Goal: Register for event/course

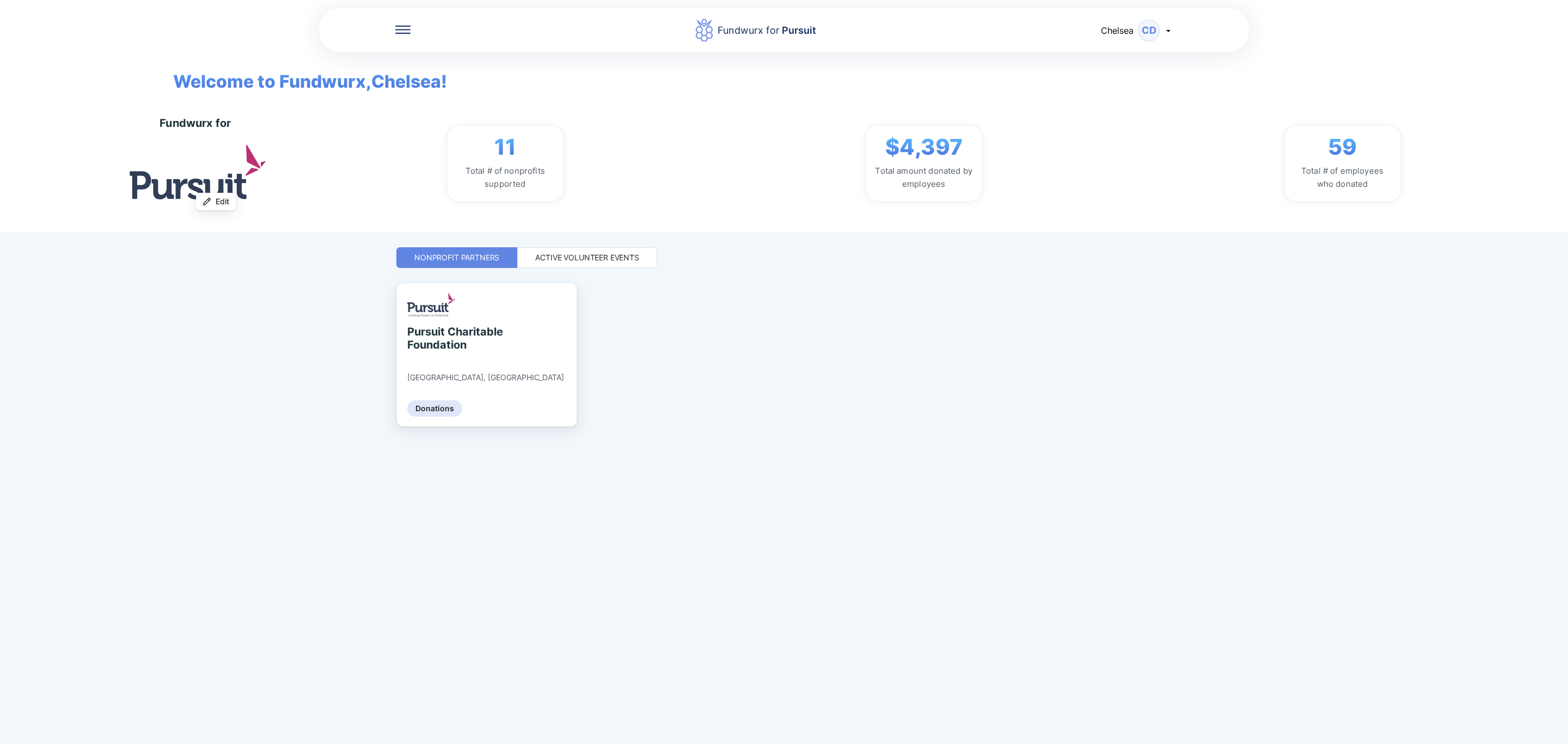
click at [542, 611] on div "Fundwurx for Pursuit Chelsea CD Welcome to Fundwurx, [PERSON_NAME] ! Fundwurx f…" at bounding box center [784, 372] width 775 height 744
click at [399, 27] on icon at bounding box center [402, 29] width 15 height 8
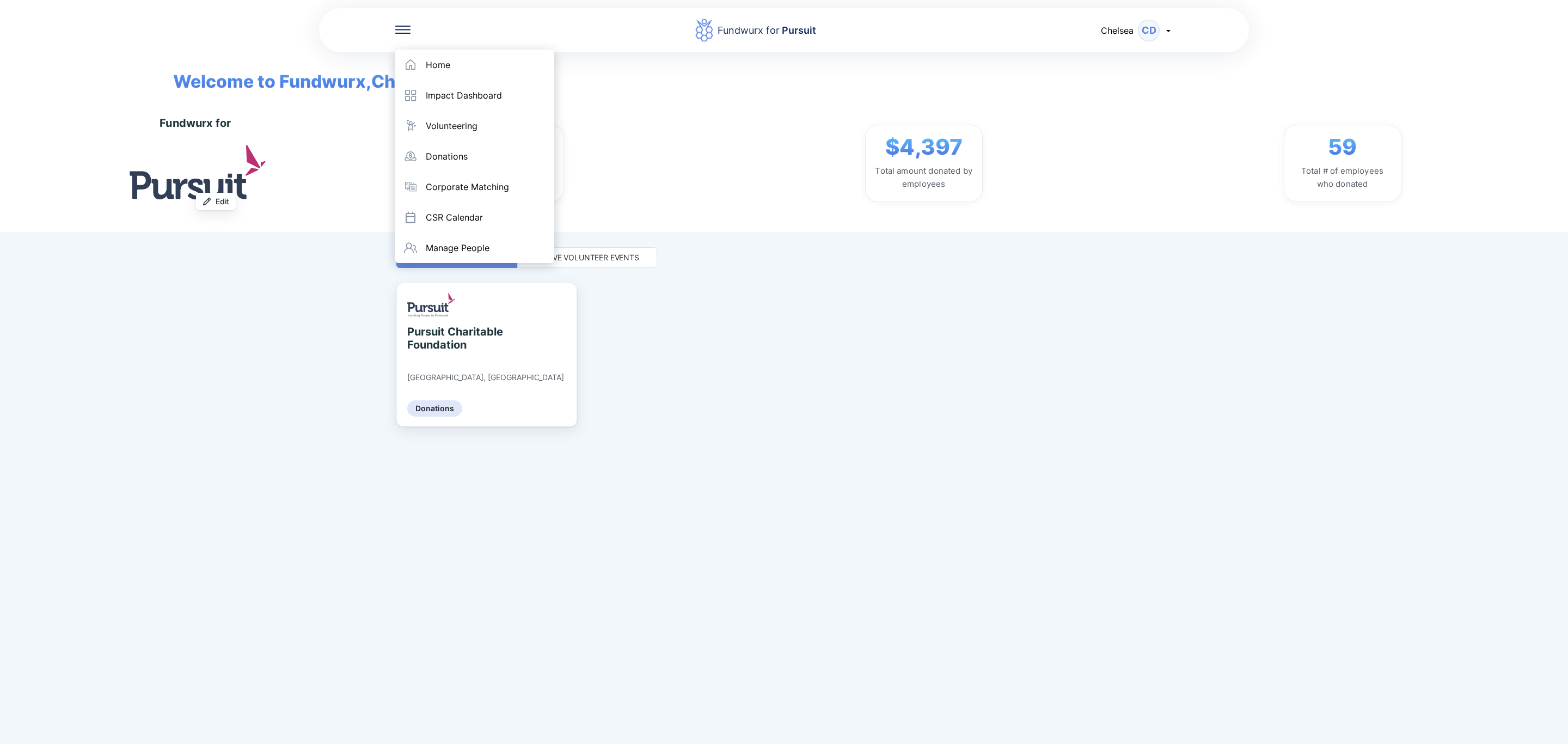
click at [625, 250] on div "Active Volunteer Events" at bounding box center [587, 258] width 140 height 21
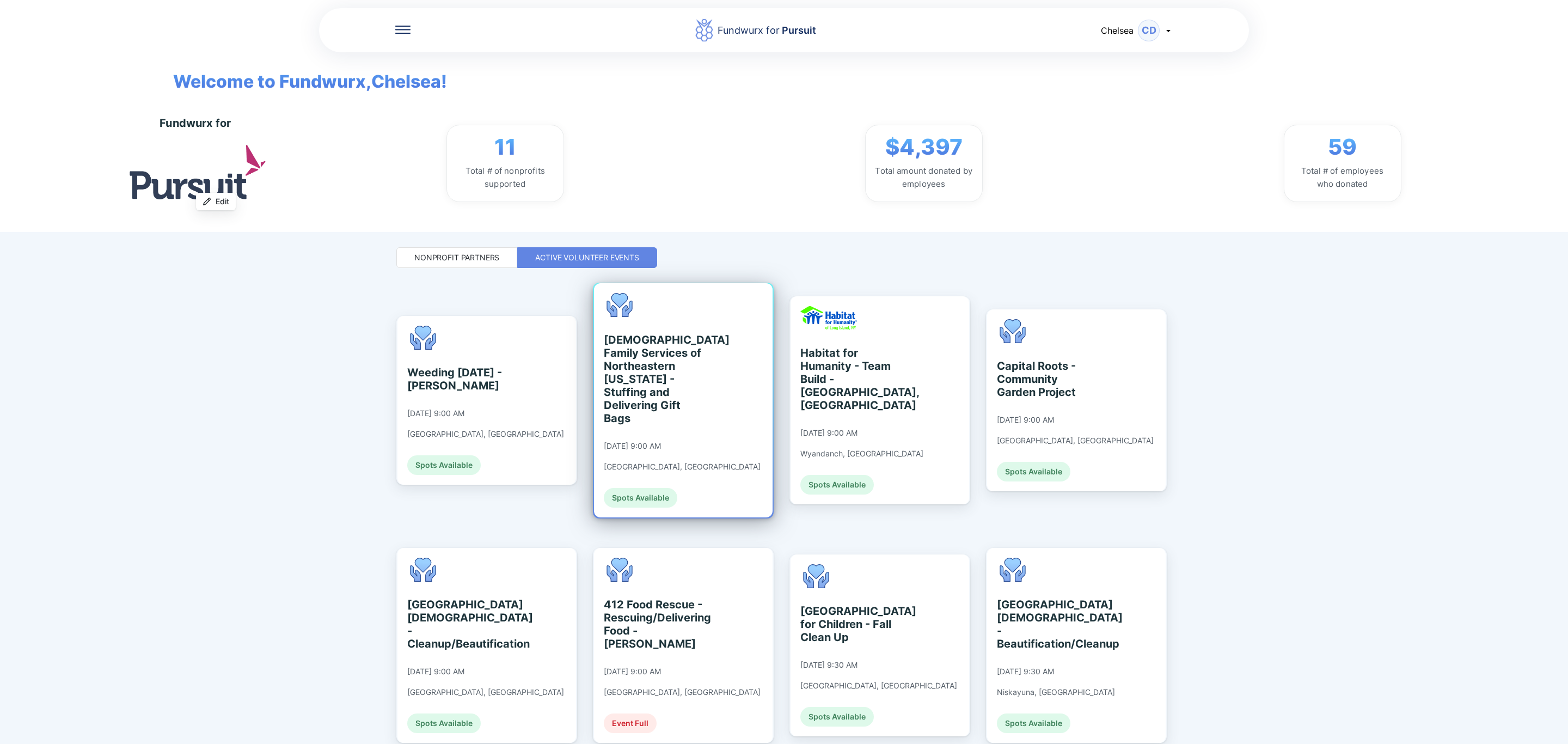
click at [696, 469] on div "[DEMOGRAPHIC_DATA] Family Services of Northeastern [US_STATE] - Stuffing and De…" at bounding box center [682, 400] width 157 height 214
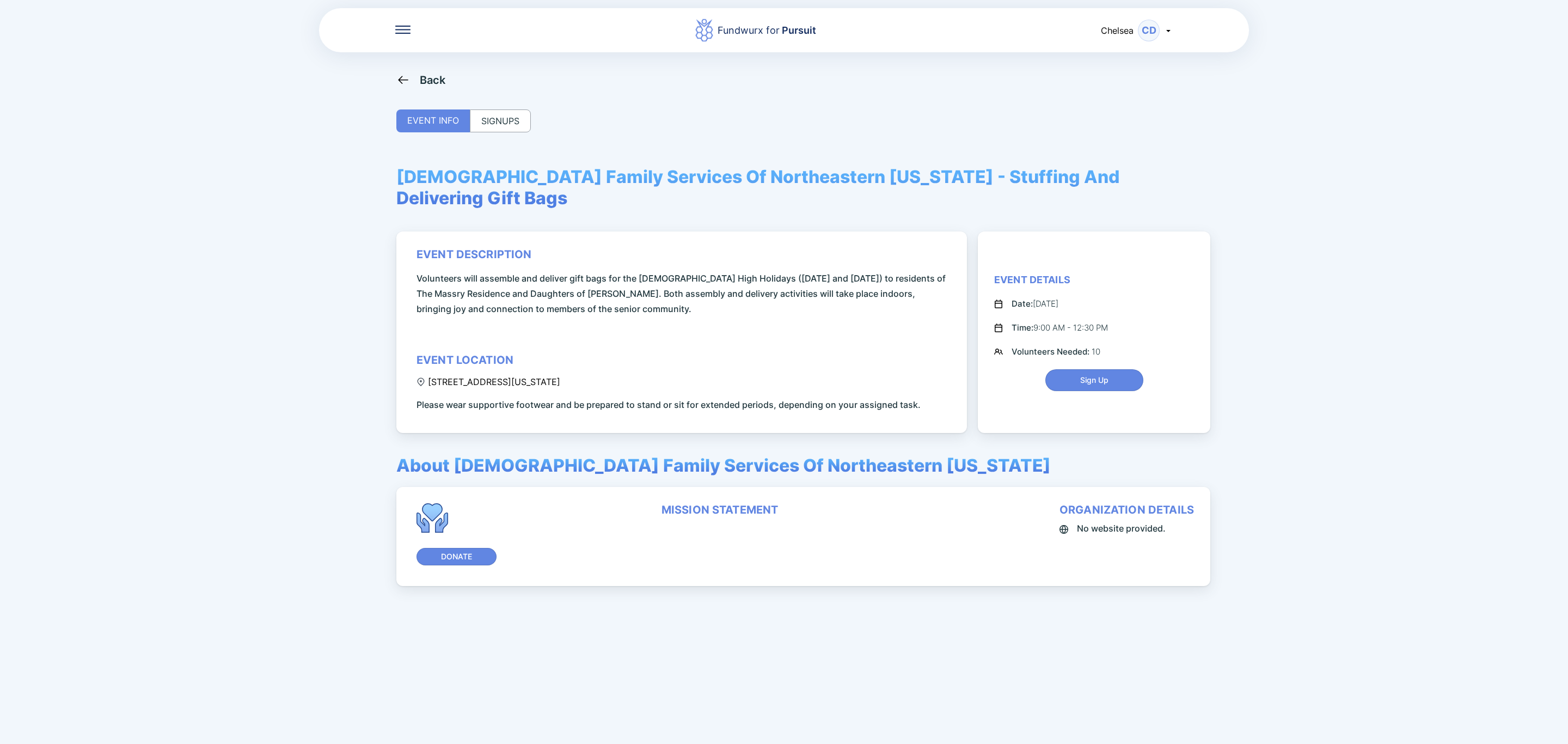
click at [495, 113] on div "SIGNUPS" at bounding box center [500, 121] width 61 height 23
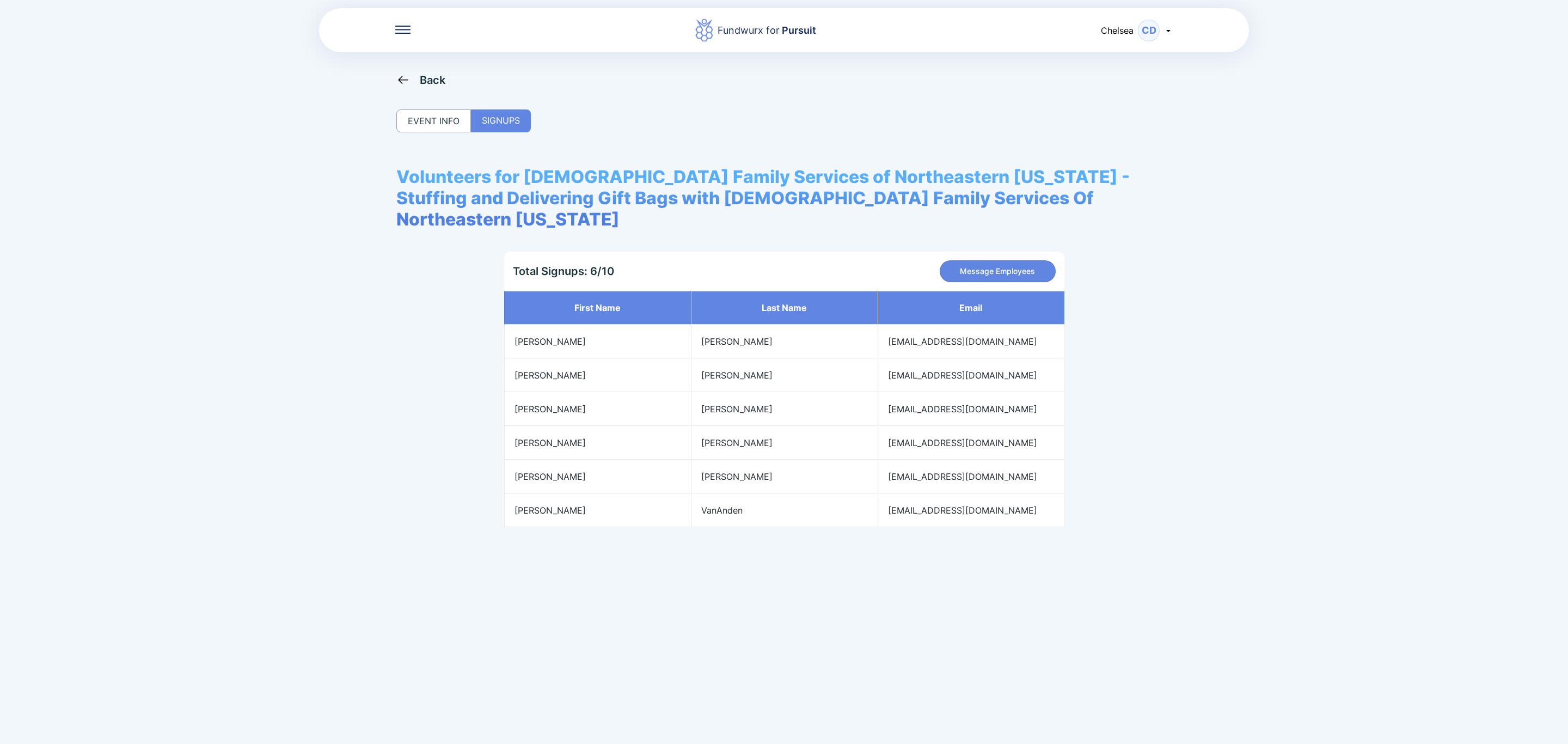
click at [435, 84] on div "Back" at bounding box center [433, 80] width 26 height 13
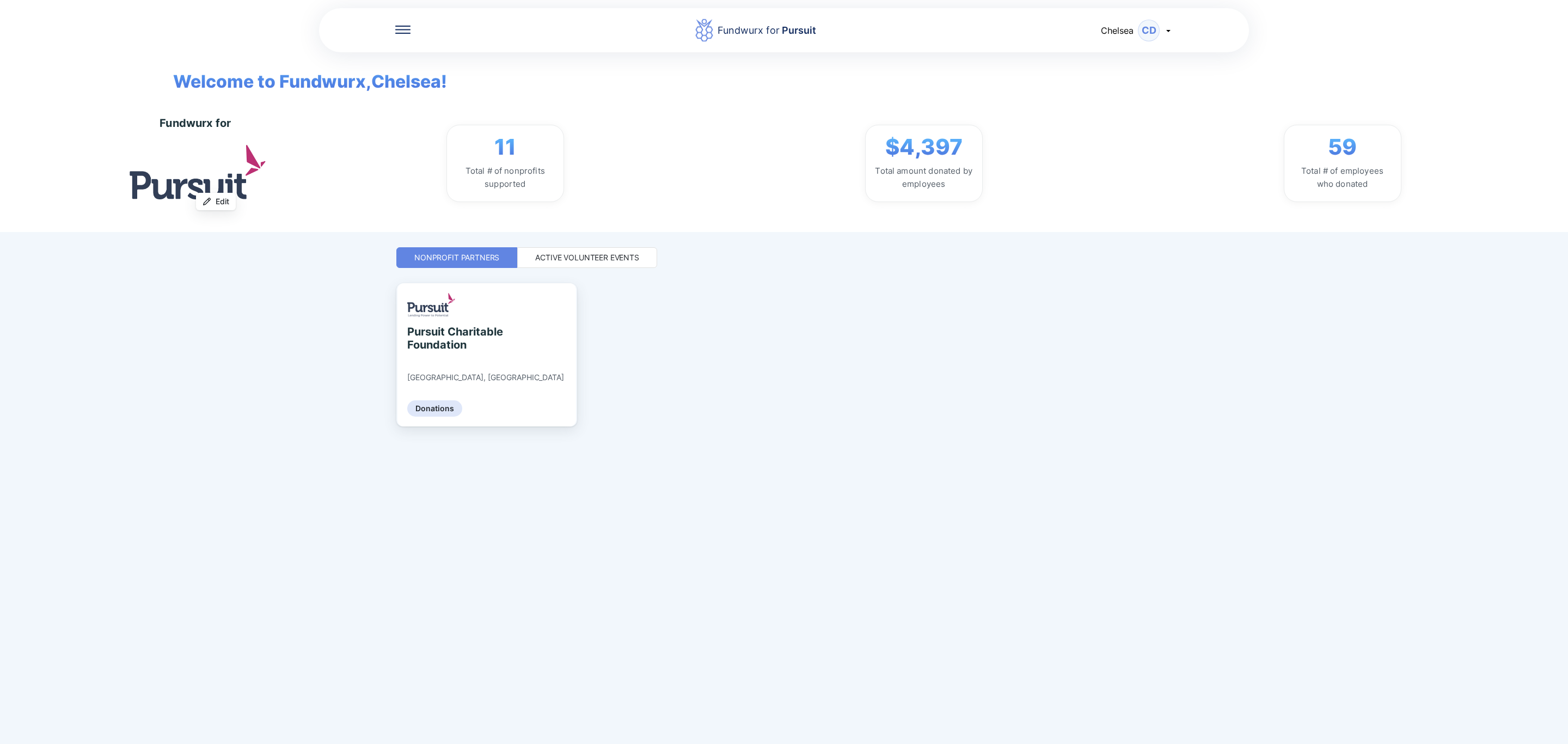
click at [612, 265] on div "Active Volunteer Events" at bounding box center [587, 258] width 140 height 21
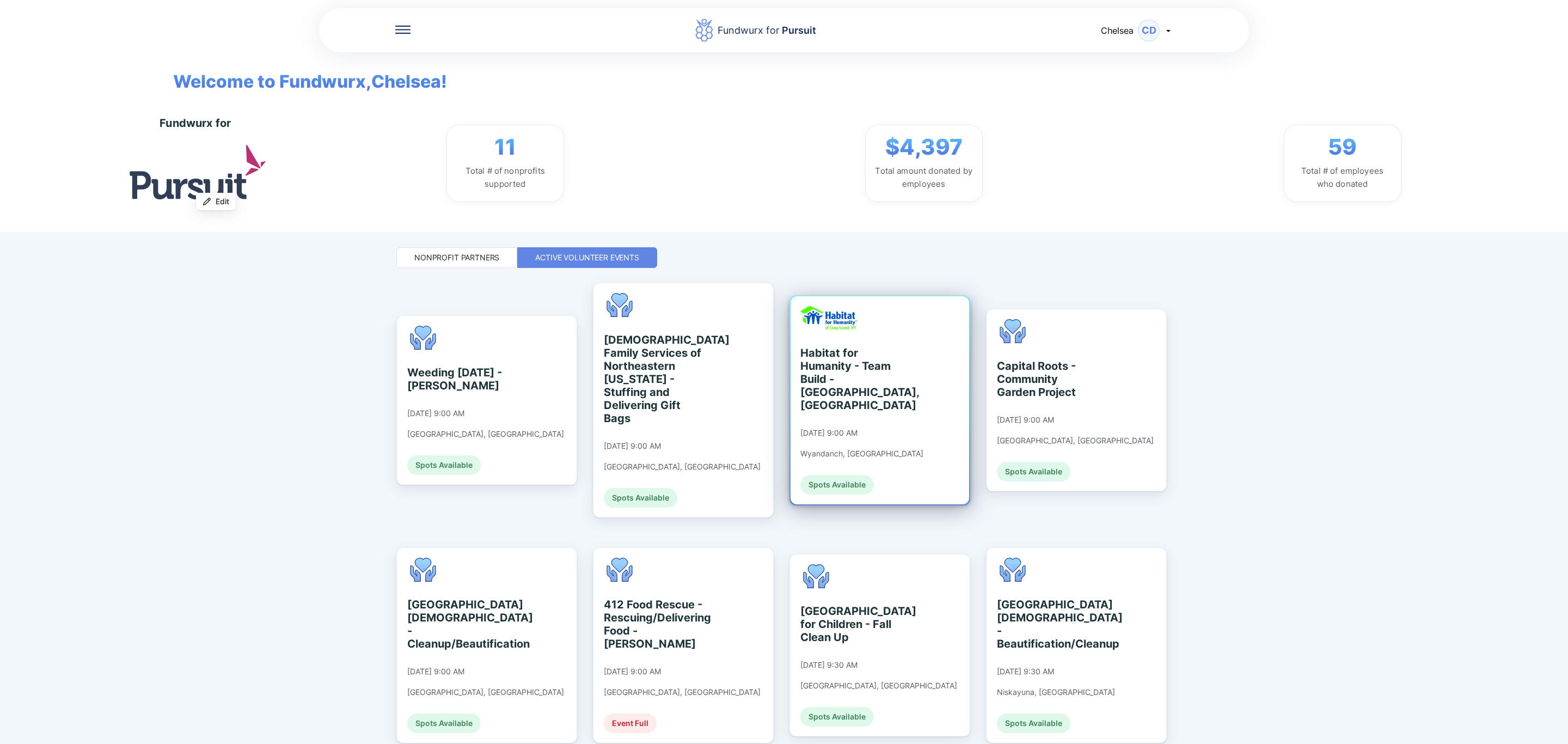
click at [852, 376] on div "Habitat for Humanity - Team Build - [GEOGRAPHIC_DATA], [GEOGRAPHIC_DATA]" at bounding box center [850, 379] width 100 height 65
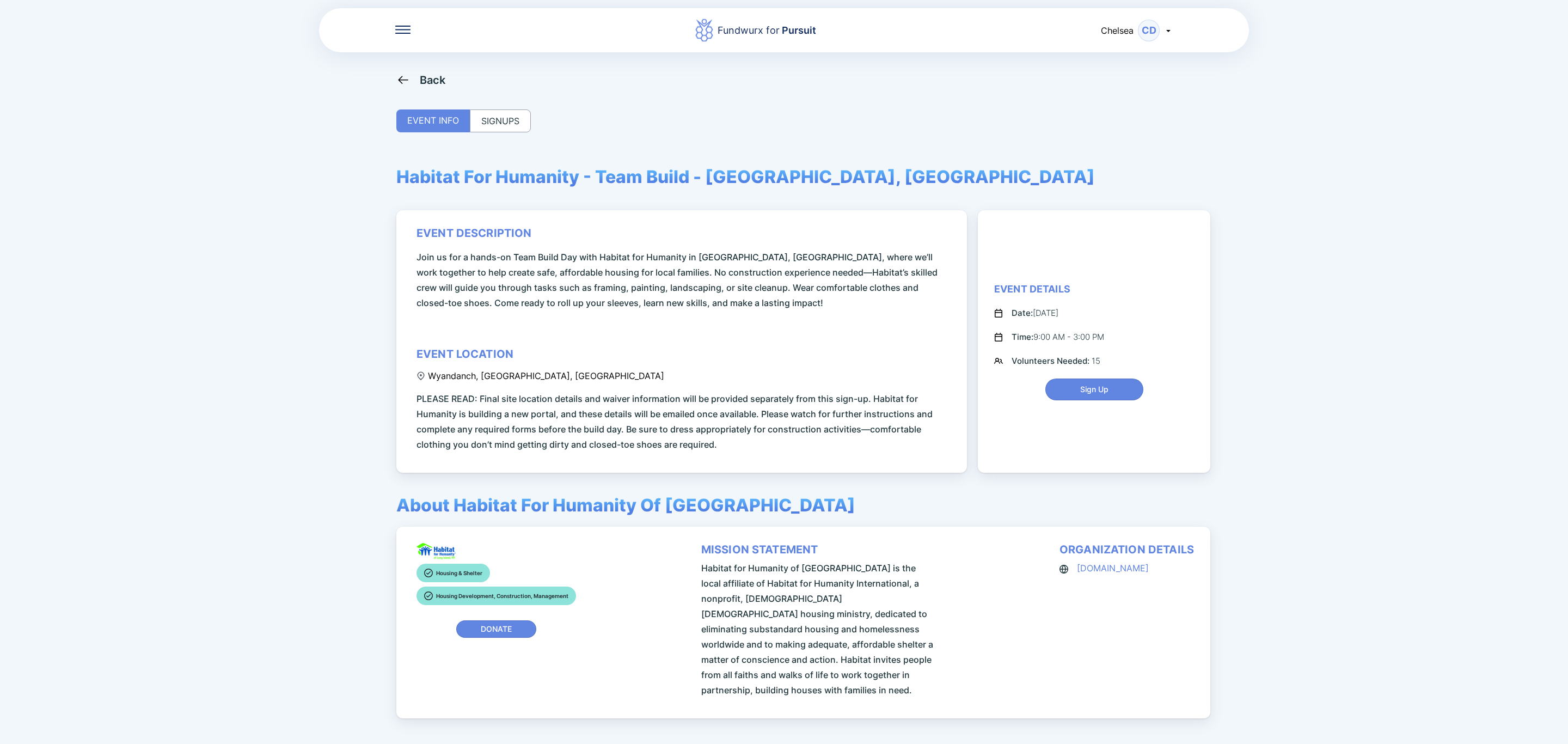
click at [491, 119] on div "SIGNUPS" at bounding box center [500, 121] width 61 height 23
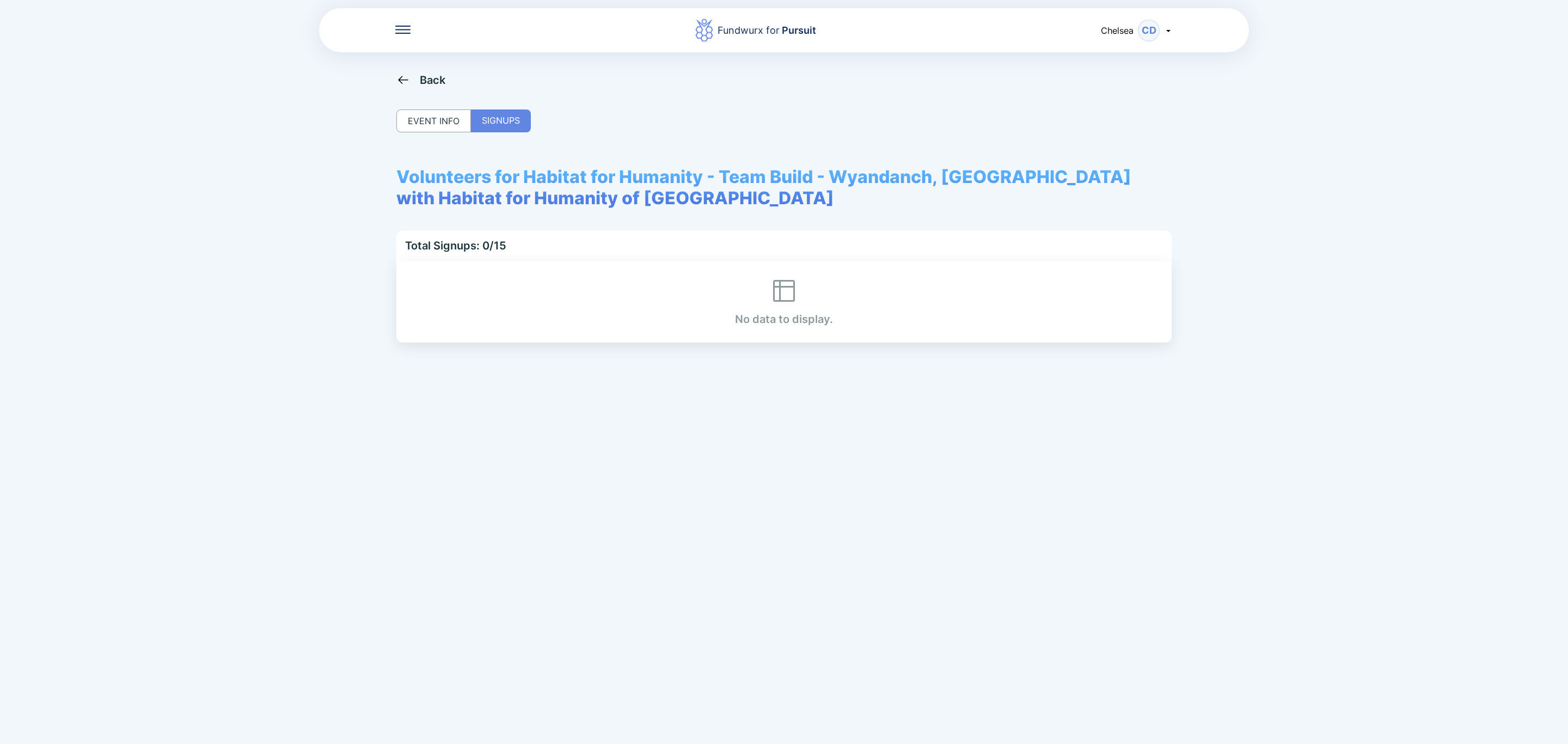
click at [425, 77] on div "Back" at bounding box center [433, 80] width 26 height 13
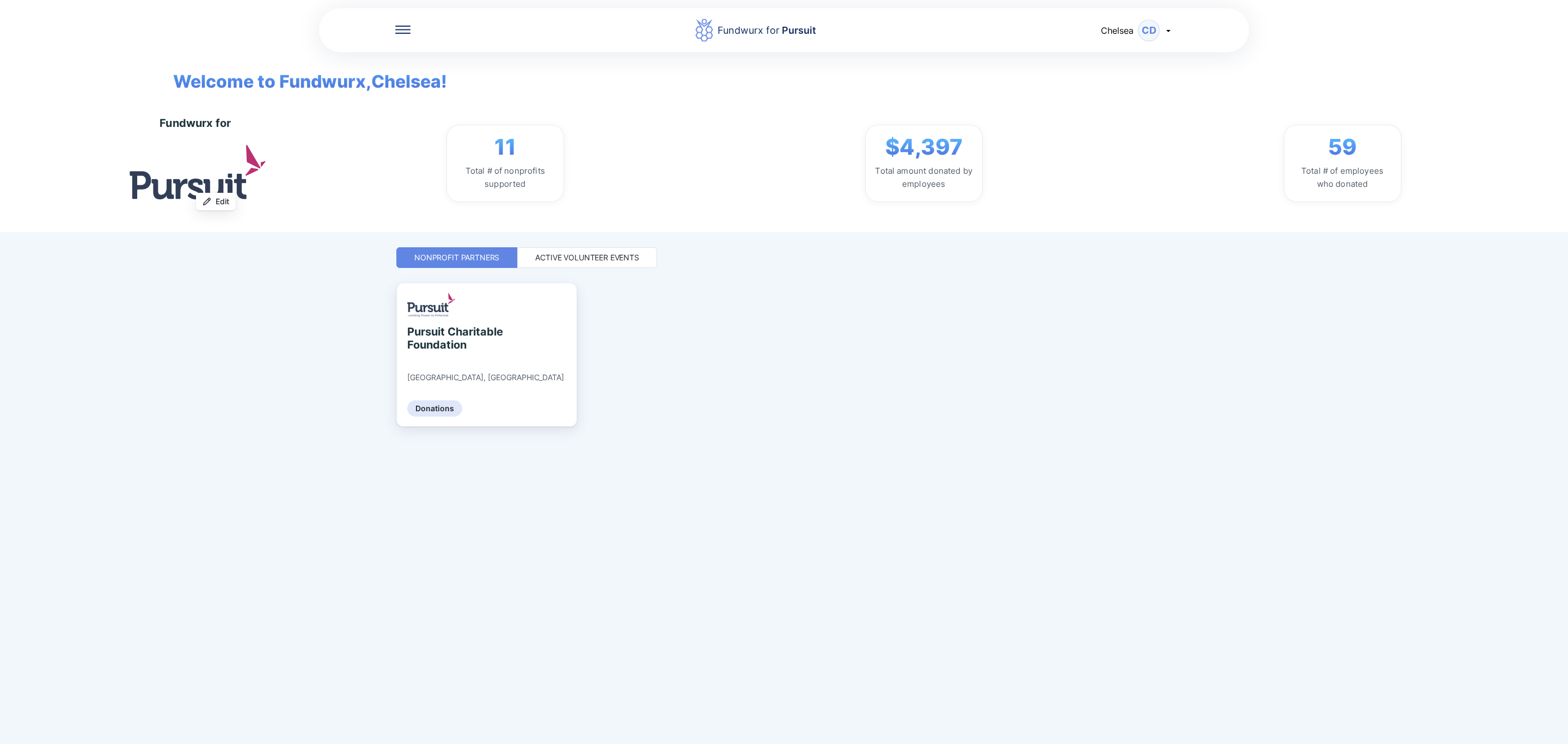
click at [582, 250] on div "Active Volunteer Events" at bounding box center [587, 258] width 140 height 21
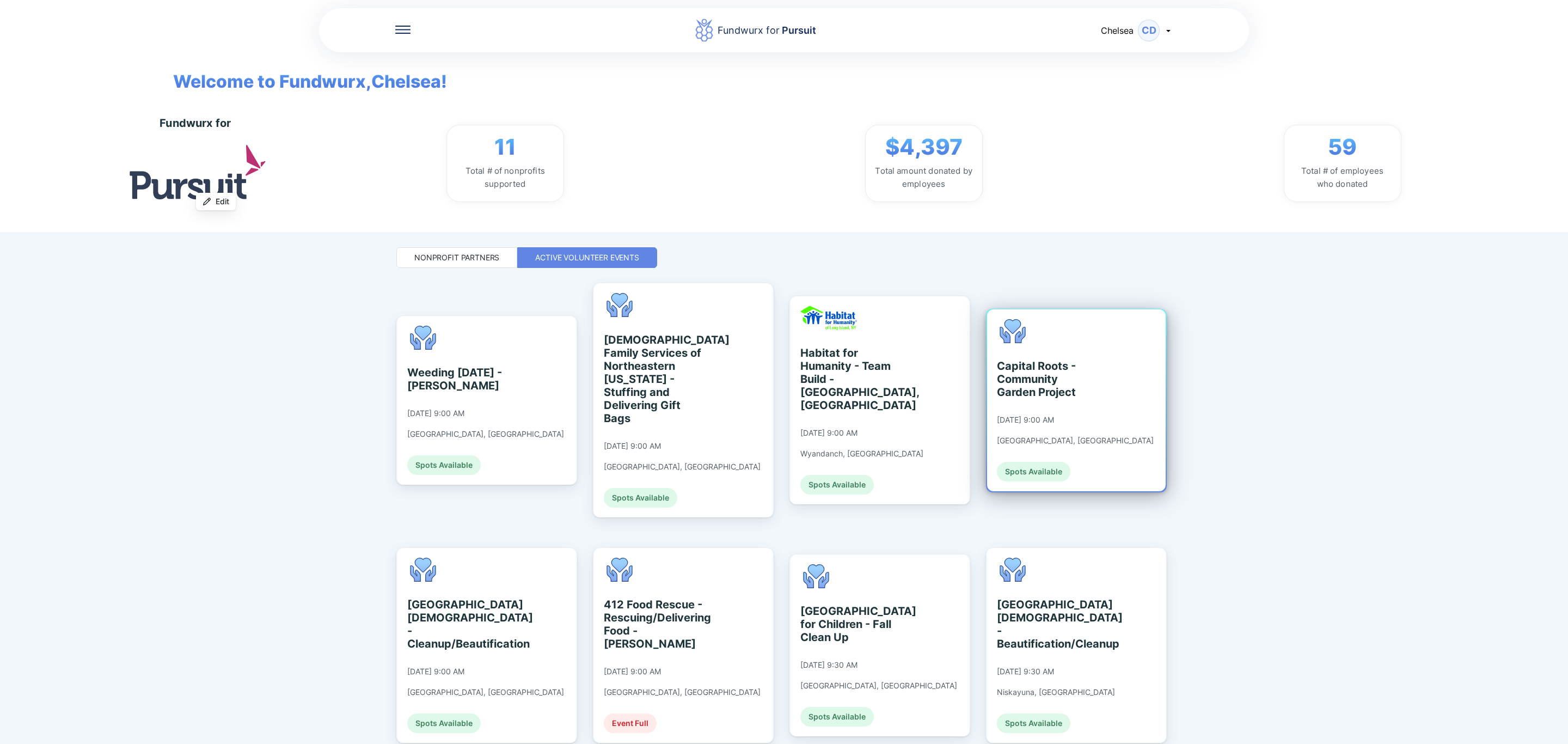
click at [1040, 359] on div "Capital Roots - Community Garden Project" at bounding box center [1047, 379] width 100 height 39
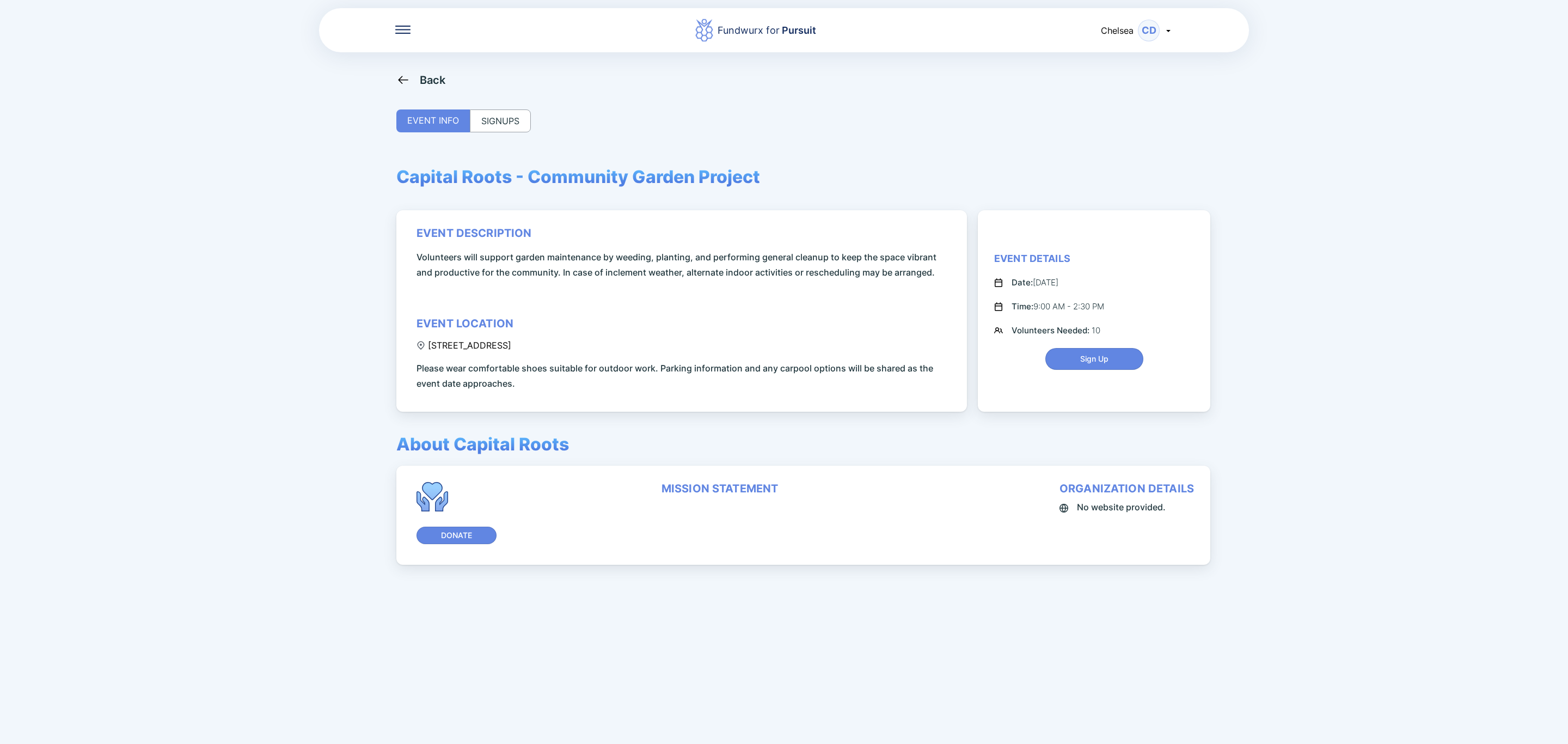
click at [490, 115] on div "SIGNUPS" at bounding box center [500, 121] width 61 height 23
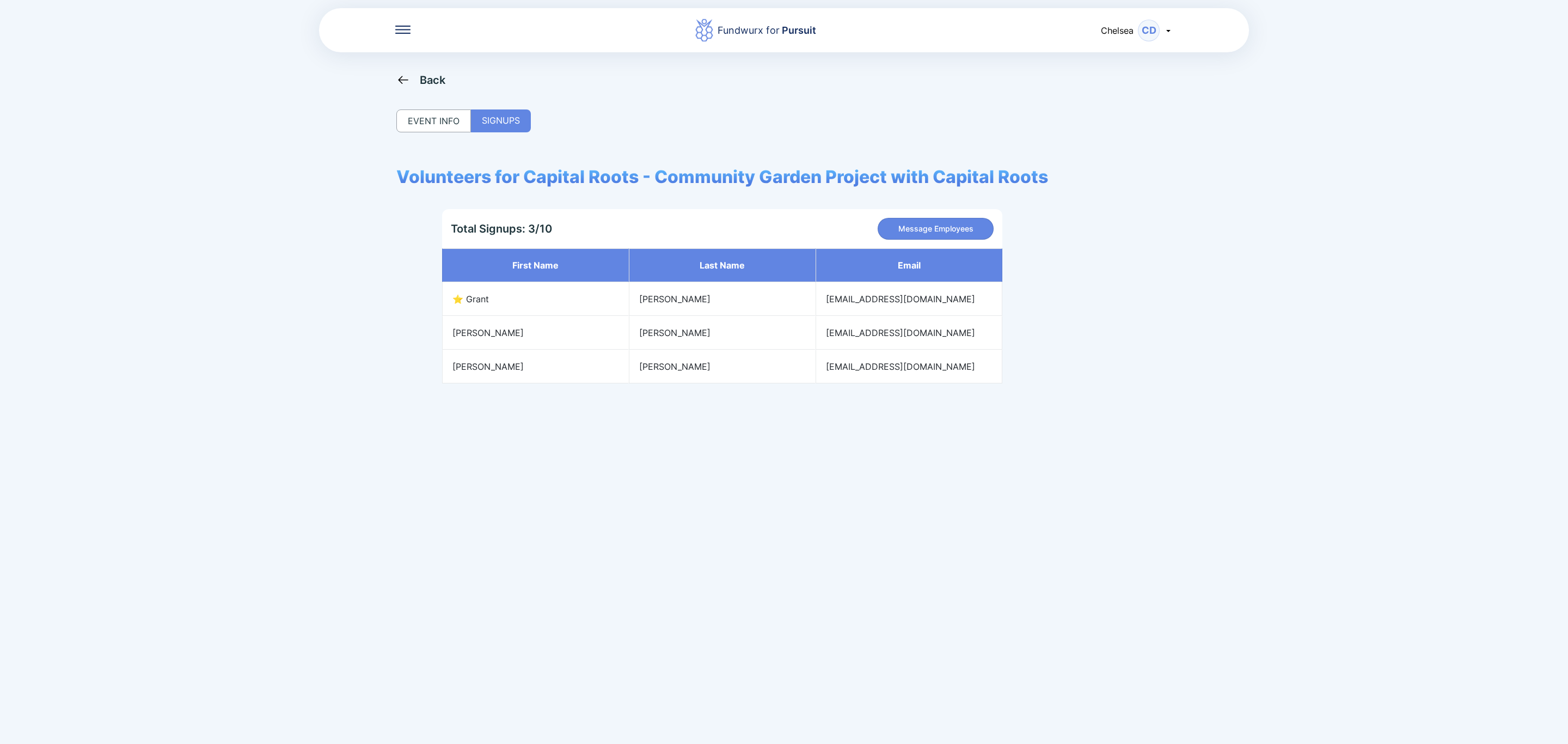
click at [423, 72] on div "Fundwurx for Pursuit Chelsea CD Back EVENT INFO SIGNUPS Volunteers for Capital …" at bounding box center [784, 372] width 1568 height 744
click at [428, 83] on div "Back" at bounding box center [433, 80] width 26 height 13
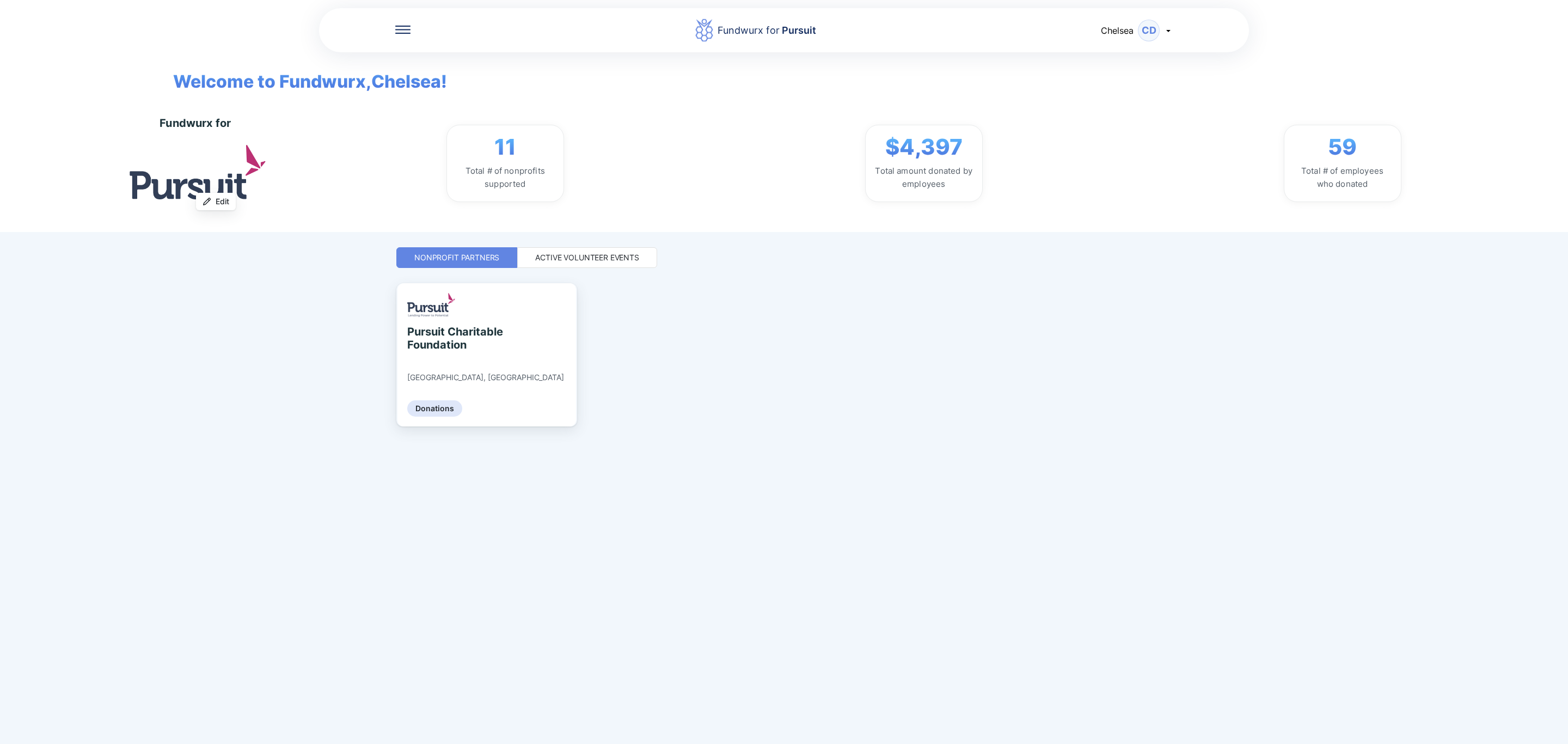
click at [635, 265] on div "Active Volunteer Events" at bounding box center [587, 258] width 140 height 21
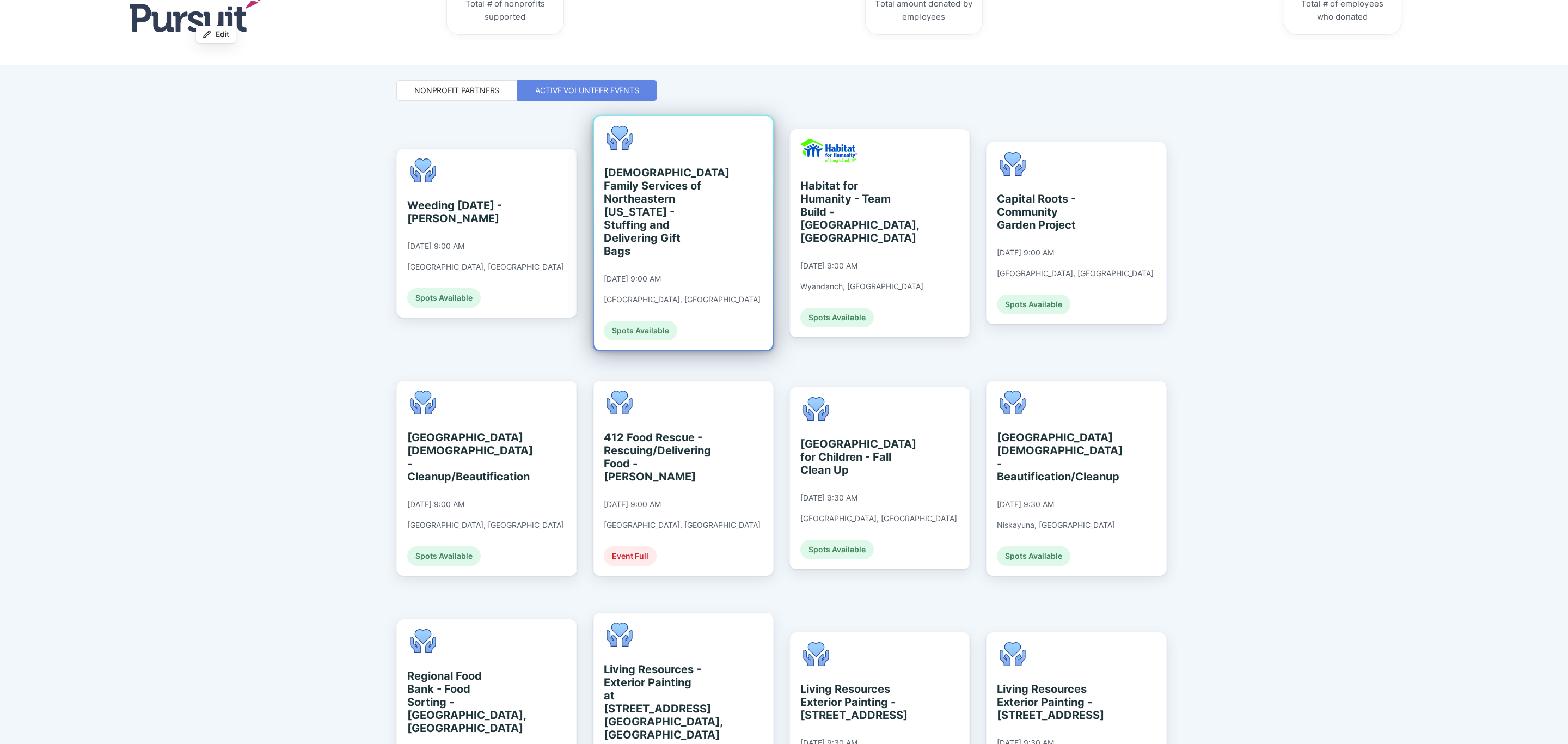
scroll to position [409, 0]
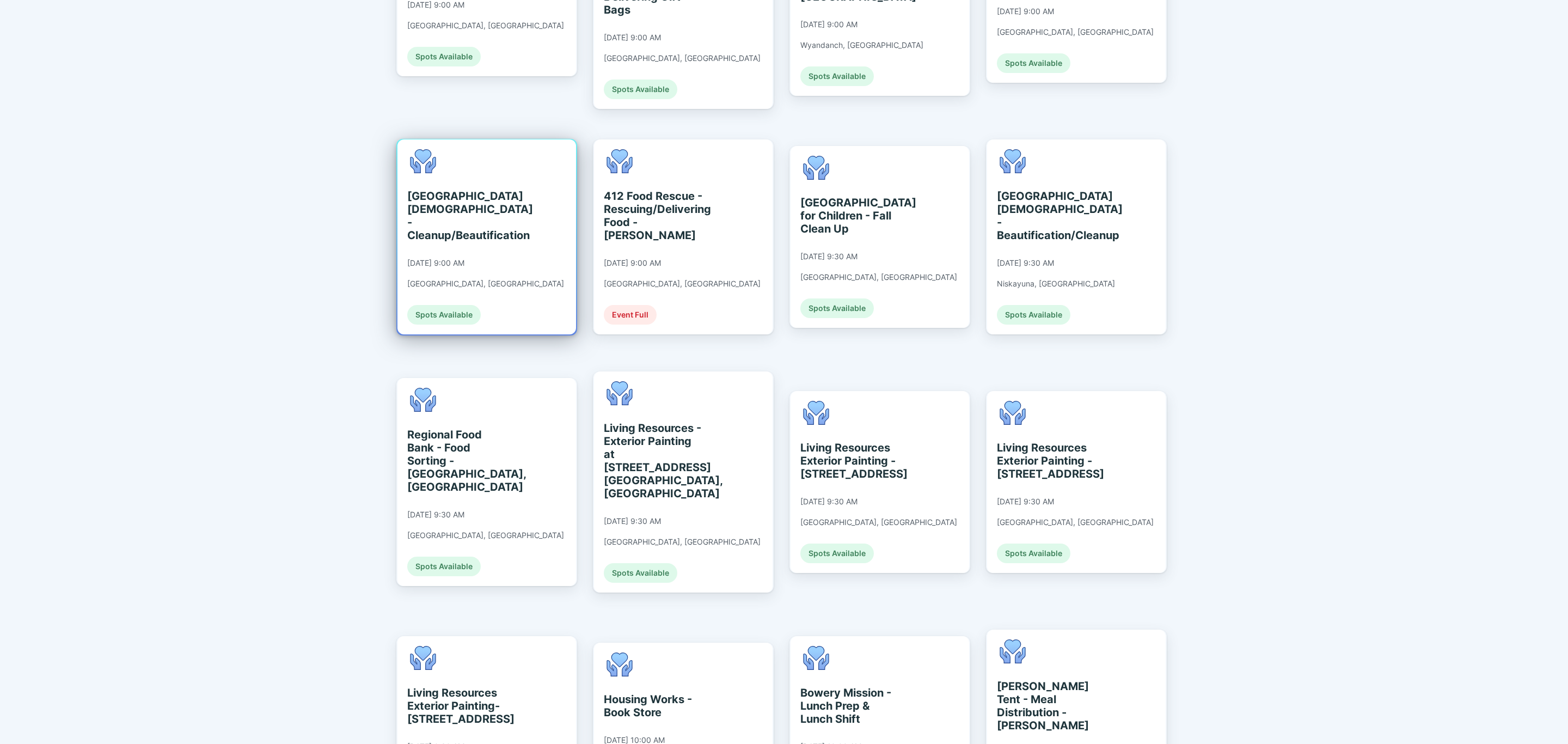
click at [536, 270] on div "[GEOGRAPHIC_DATA][DEMOGRAPHIC_DATA] - Cleanup/Beautification [DATE] 9:00 AM [GE…" at bounding box center [486, 237] width 178 height 195
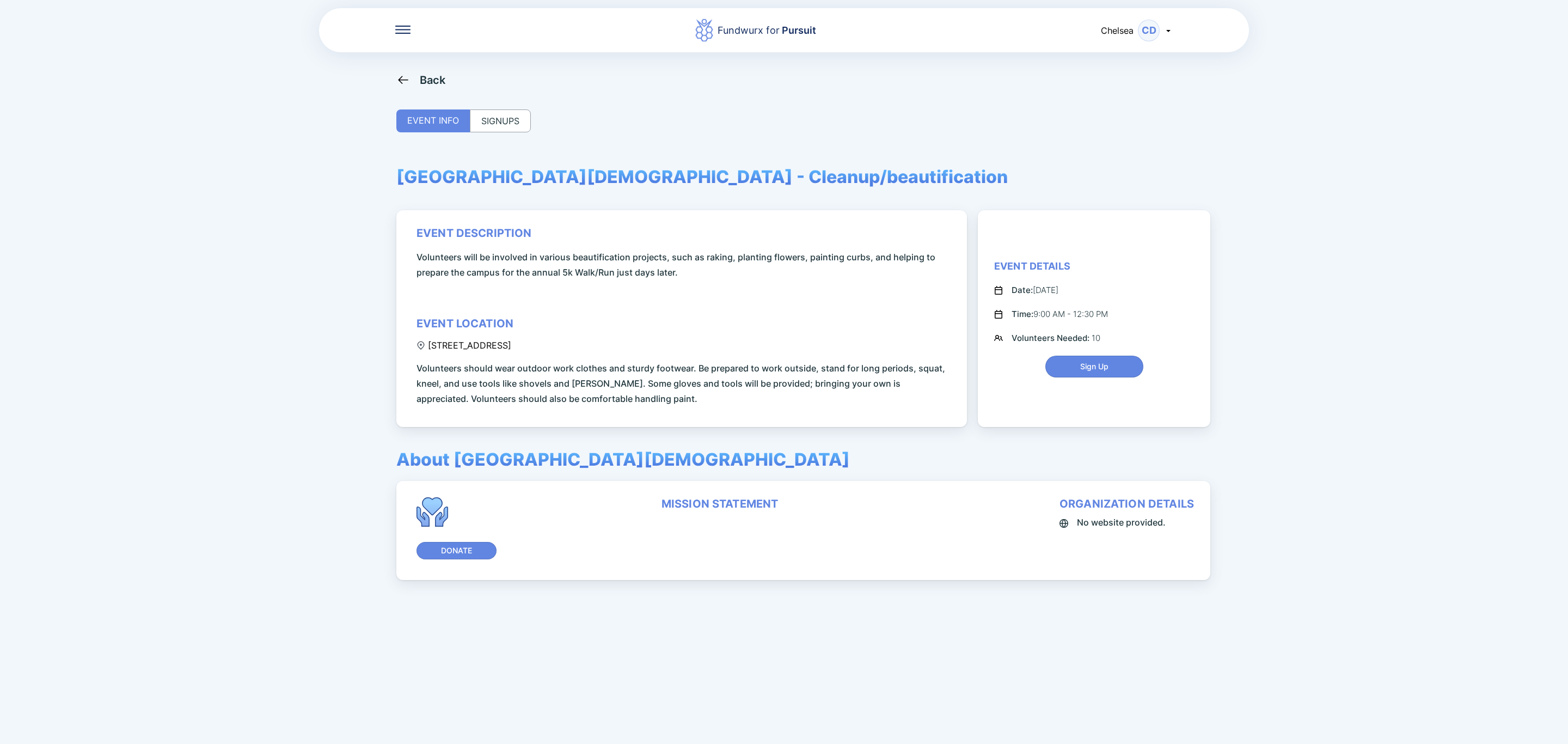
click at [514, 124] on div "SIGNUPS" at bounding box center [500, 121] width 61 height 23
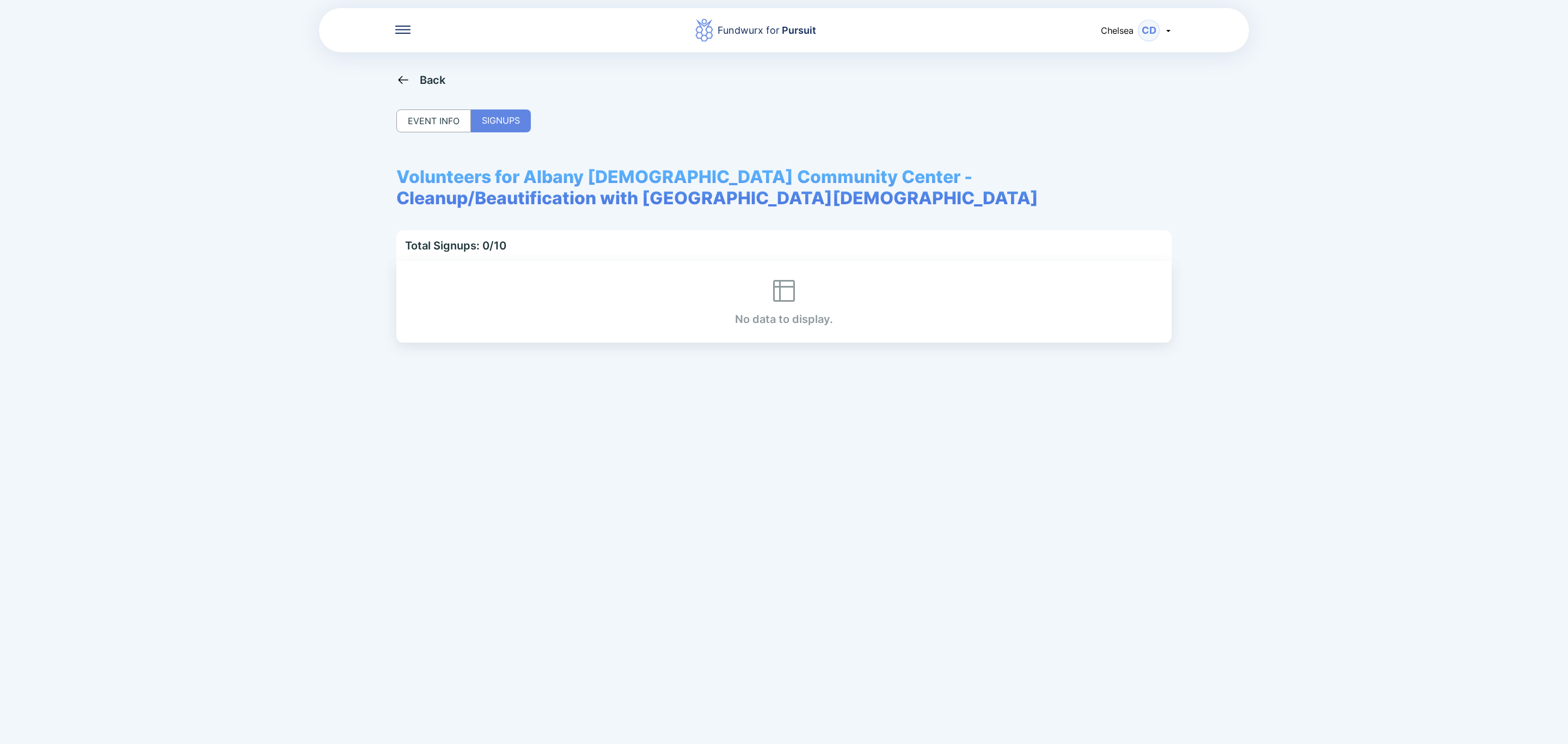
click at [425, 80] on div "Back" at bounding box center [433, 80] width 26 height 13
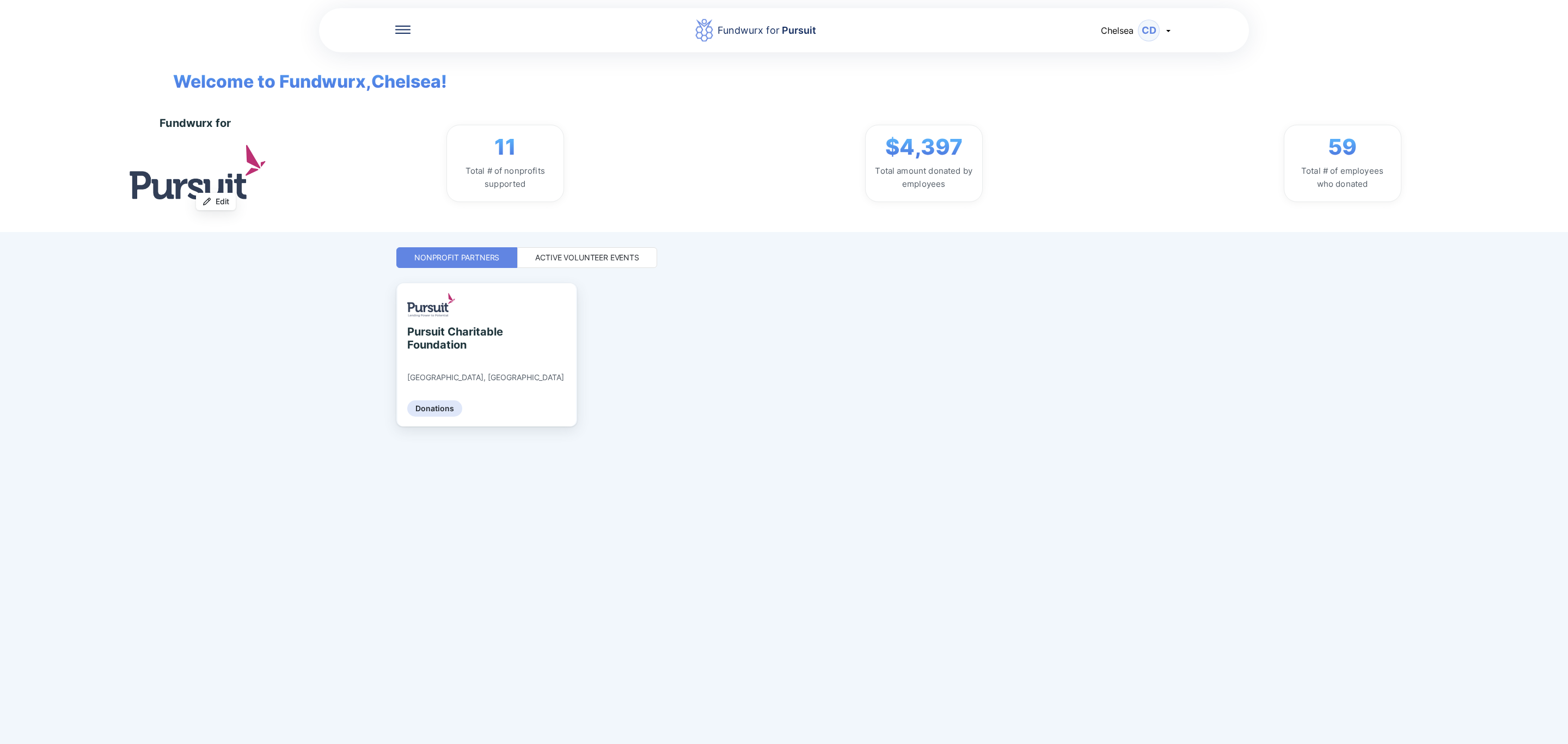
click at [583, 254] on div "Active Volunteer Events" at bounding box center [587, 258] width 104 height 11
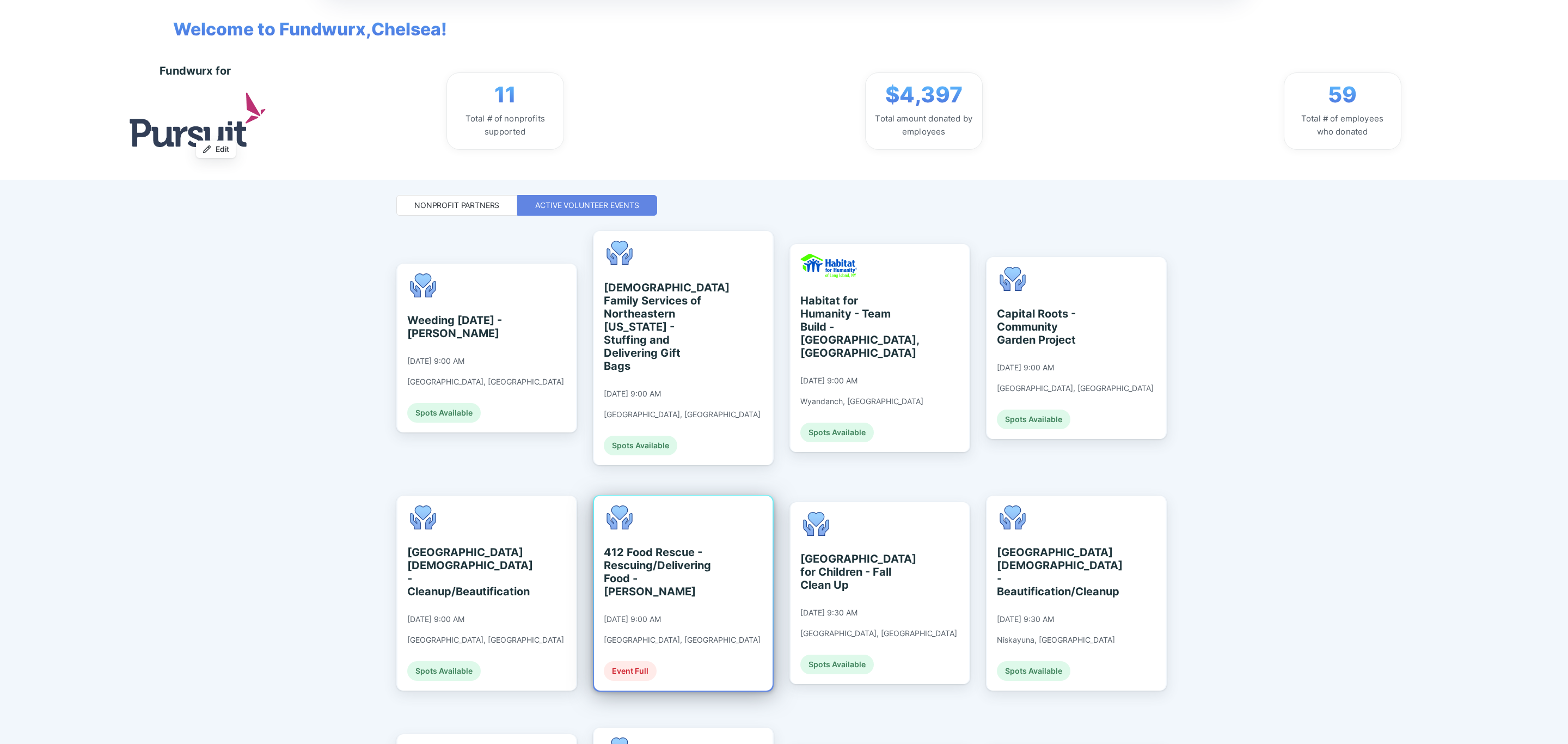
scroll to position [82, 0]
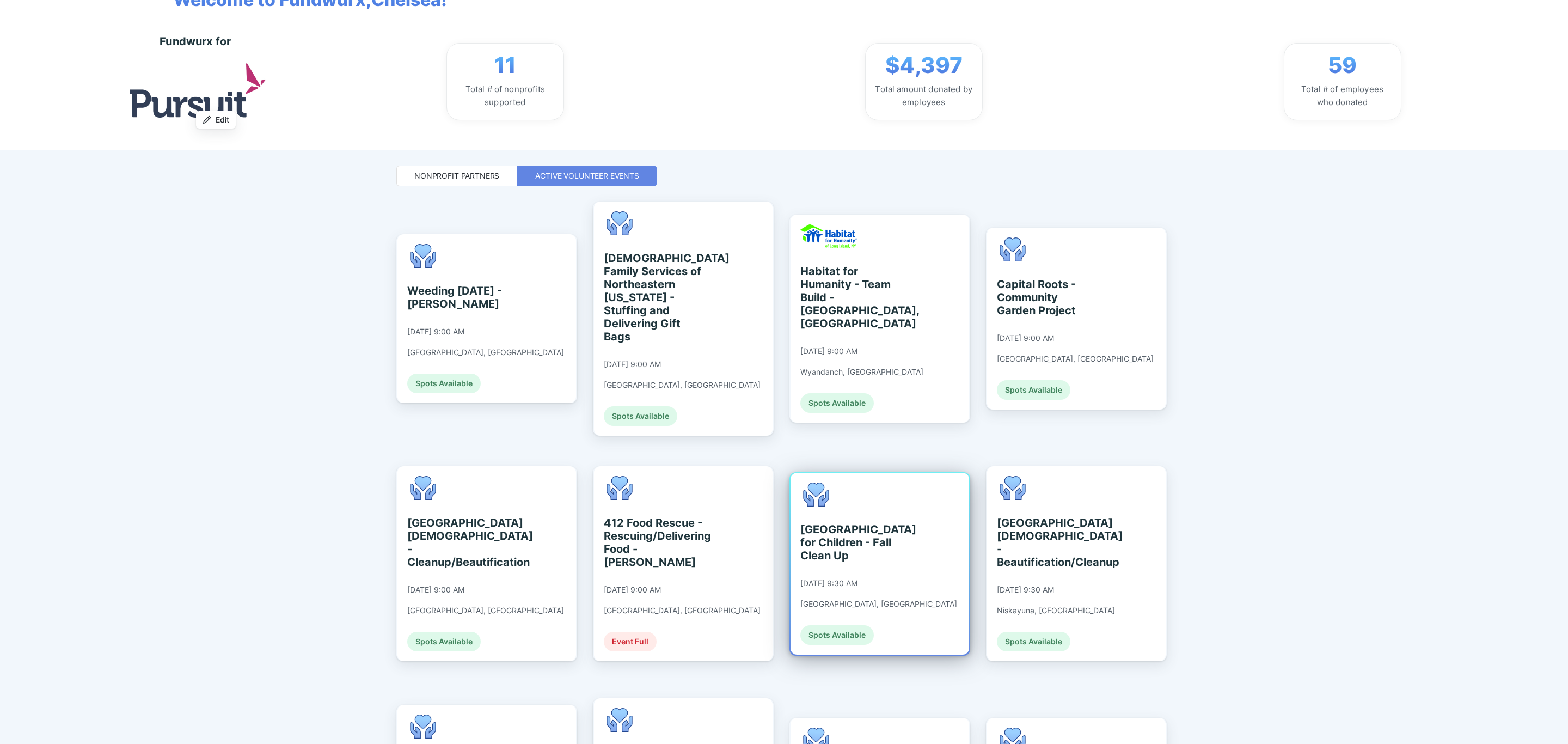
click at [922, 570] on div "[GEOGRAPHIC_DATA] for Children - Fall Clean Up [DATE] 9:30 AM [GEOGRAPHIC_DATA]…" at bounding box center [880, 563] width 178 height 182
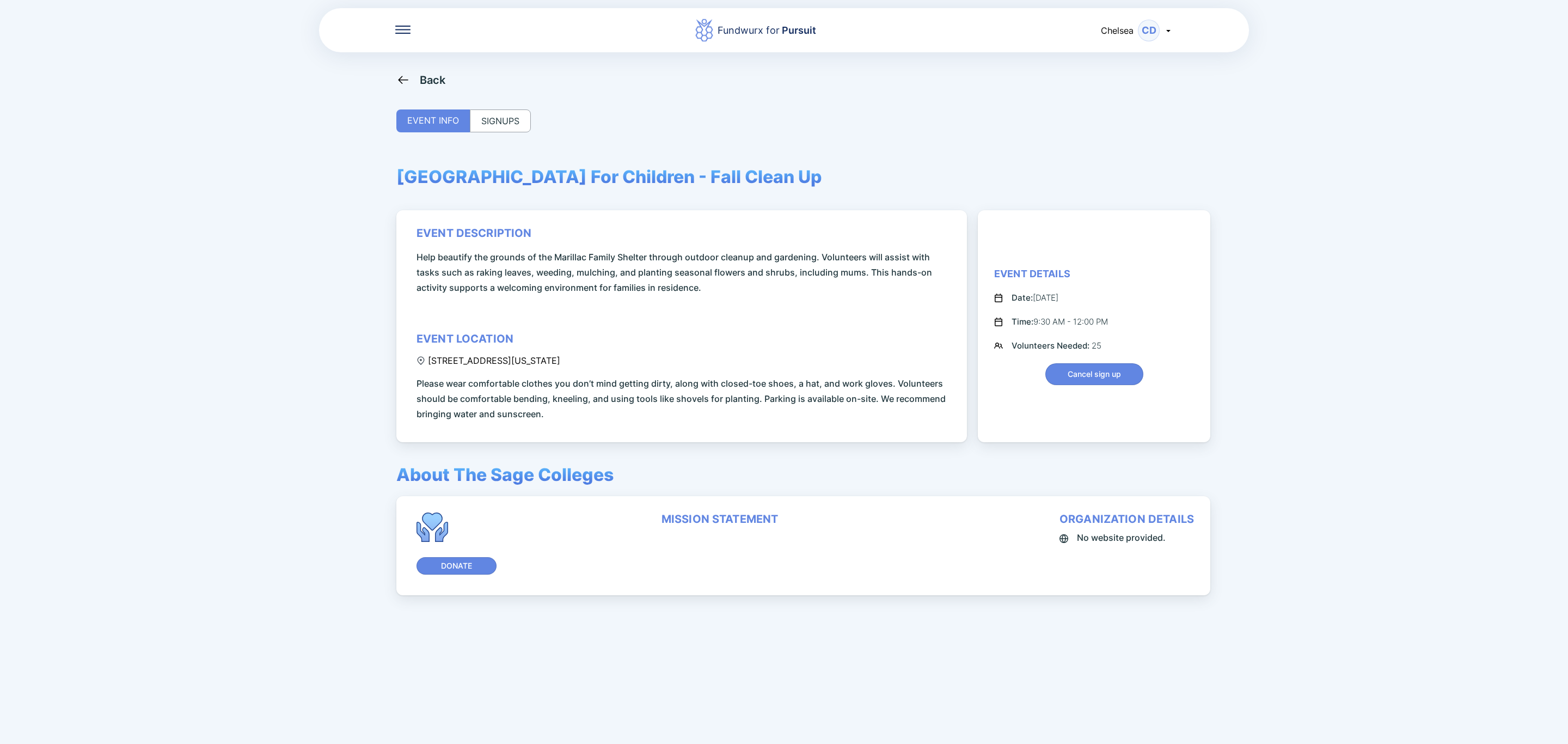
click at [519, 127] on div "SIGNUPS" at bounding box center [500, 121] width 61 height 23
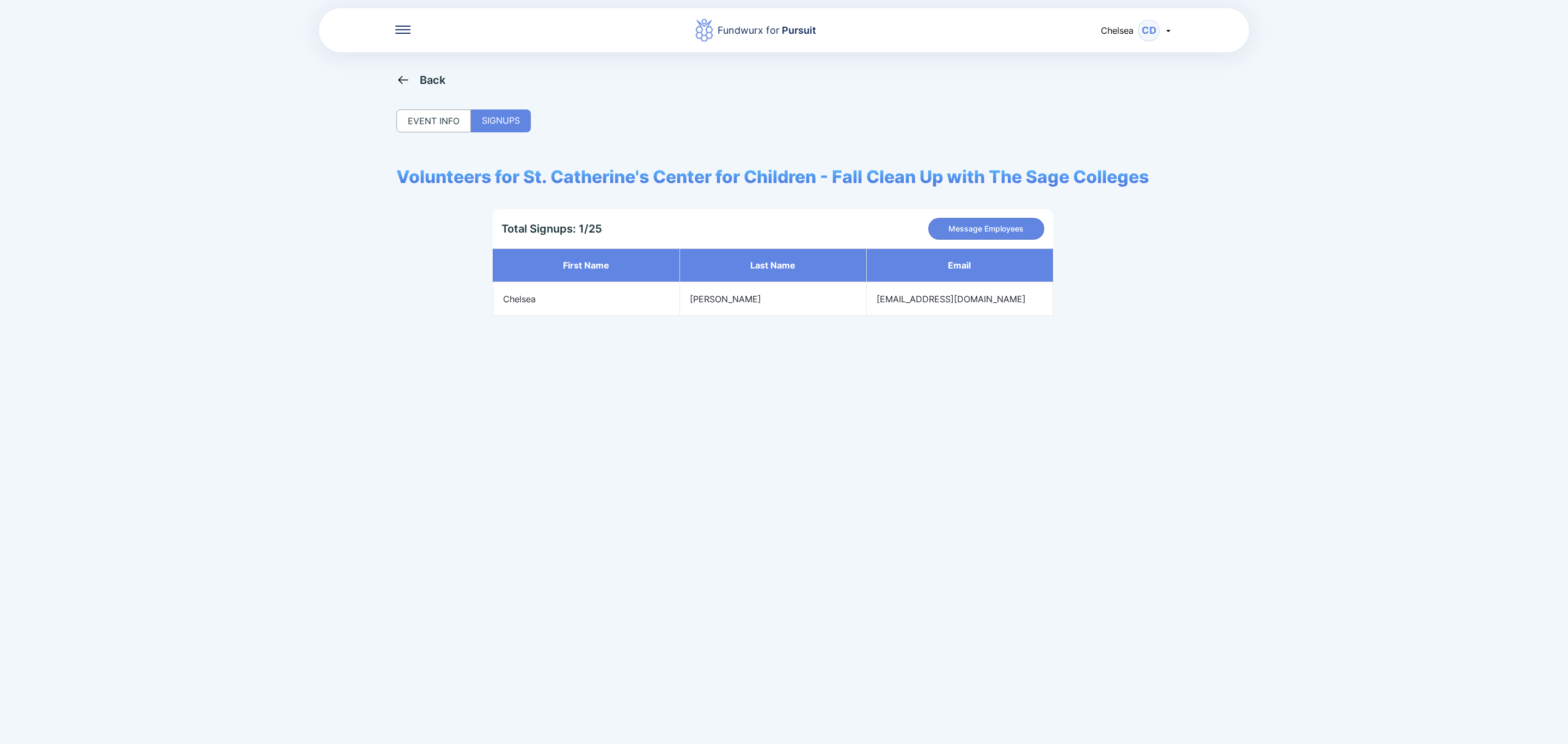
click at [432, 80] on div "Back" at bounding box center [433, 80] width 26 height 13
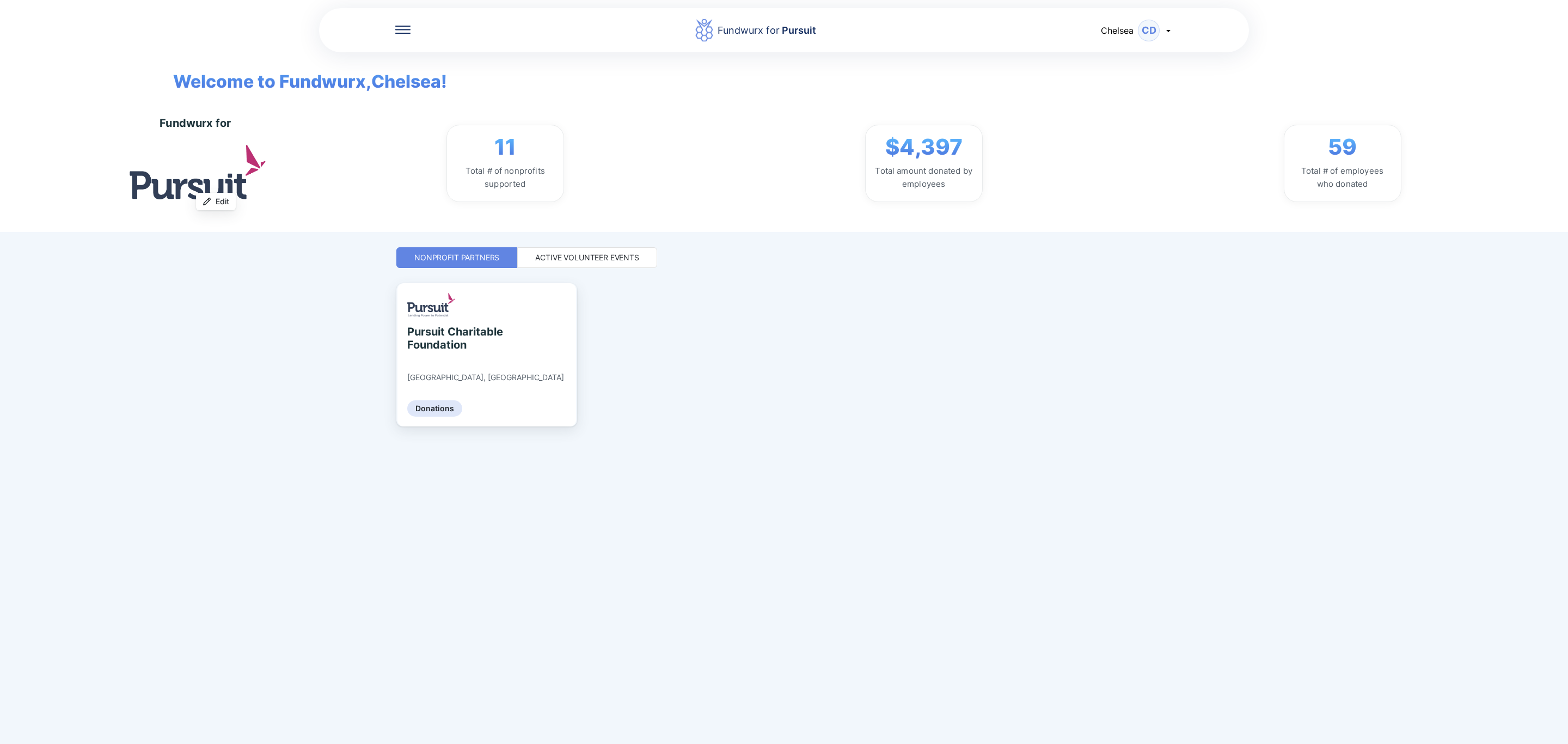
click at [621, 255] on div "Active Volunteer Events" at bounding box center [587, 258] width 104 height 11
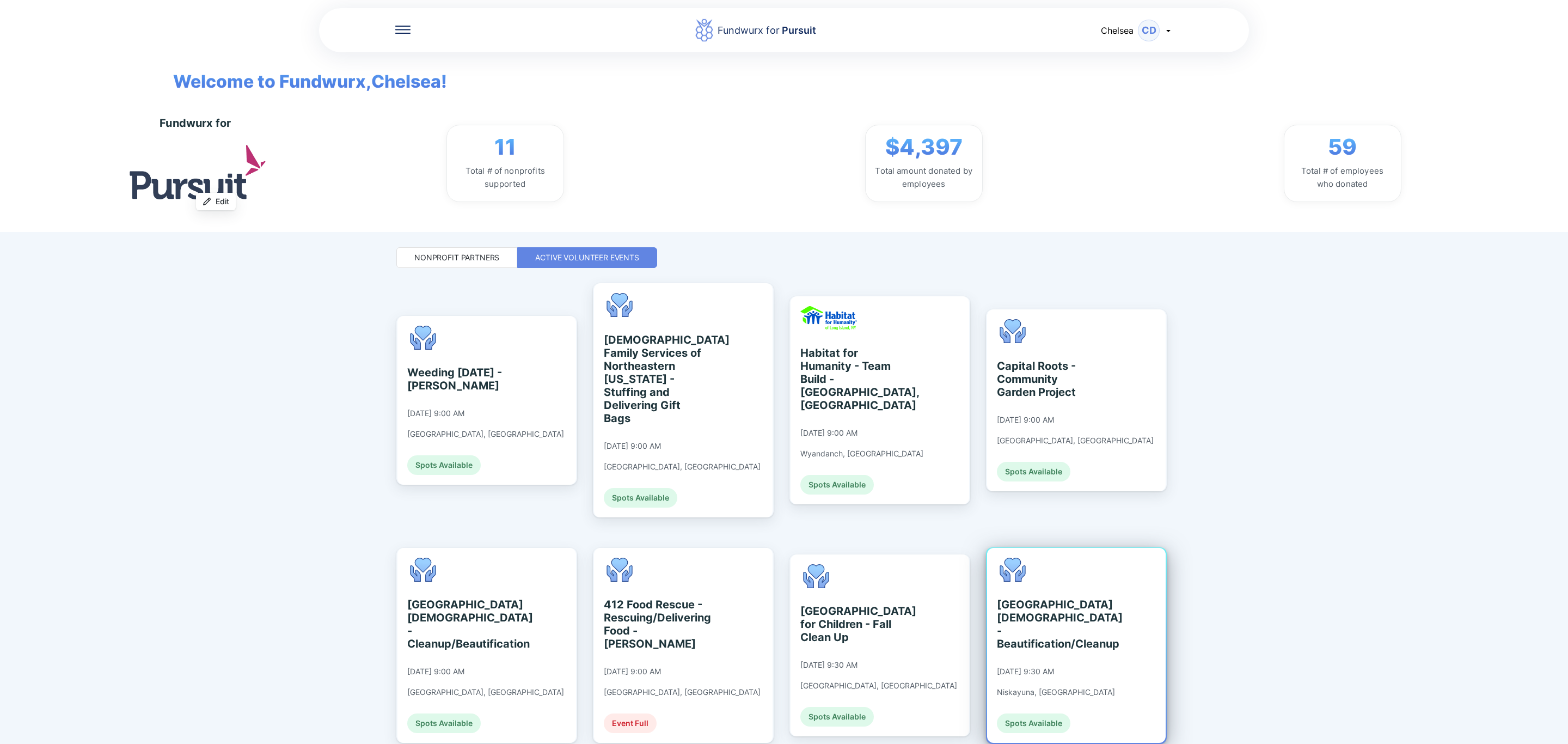
click at [1133, 616] on div "[GEOGRAPHIC_DATA][DEMOGRAPHIC_DATA] - Beautification/Cleanup [DATE] 9:30 AM Nis…" at bounding box center [1076, 645] width 178 height 195
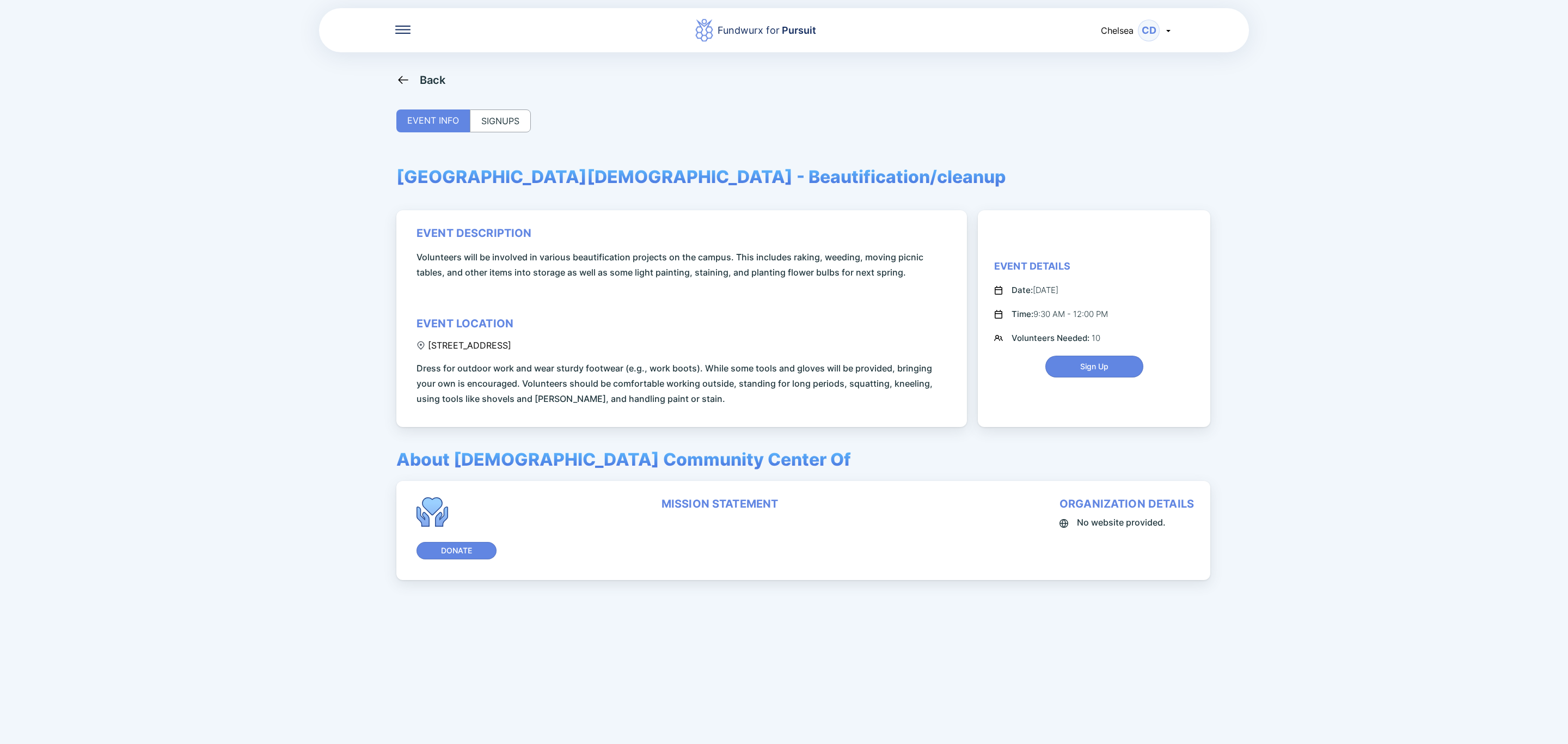
click at [491, 125] on div "SIGNUPS" at bounding box center [500, 121] width 61 height 23
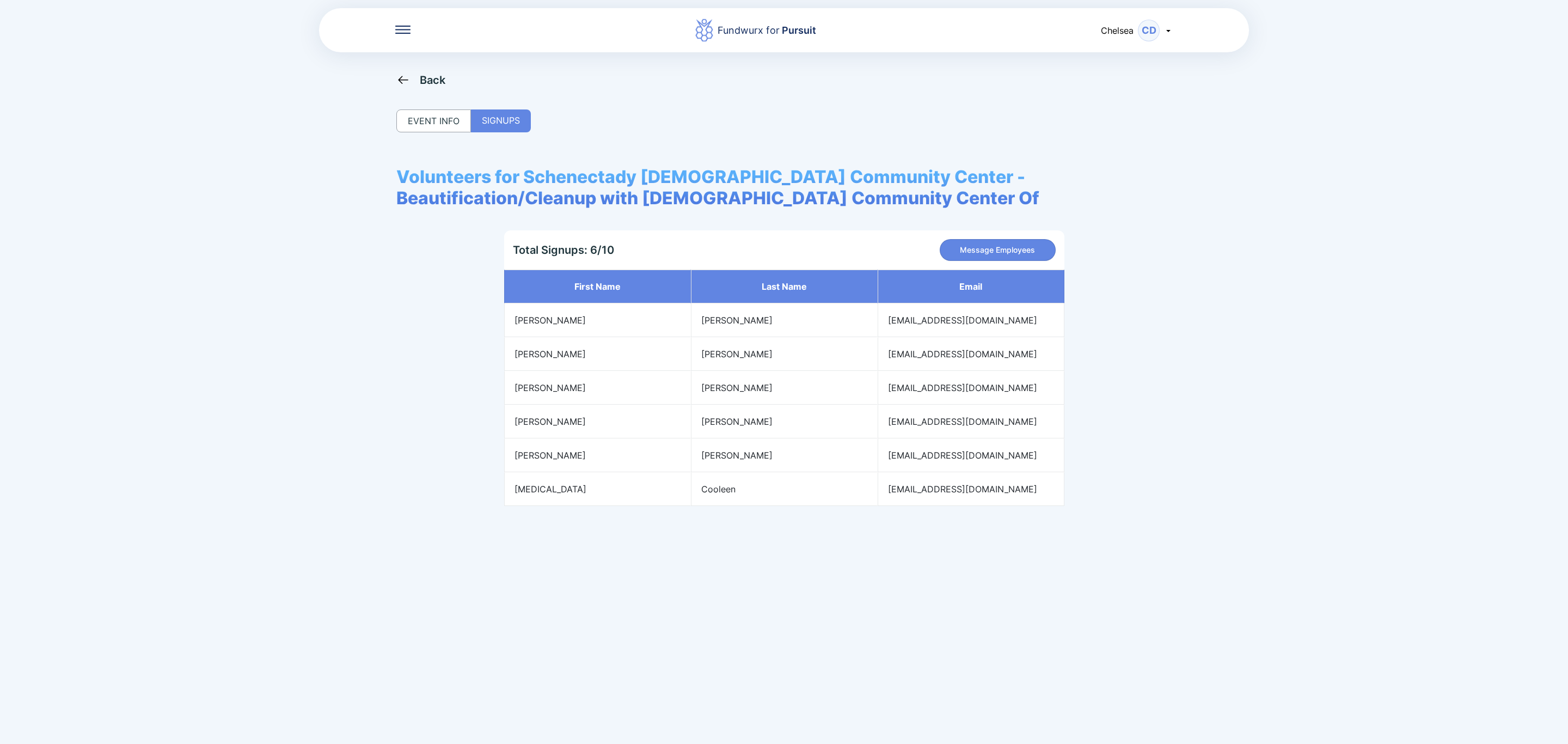
click at [423, 77] on div "Back" at bounding box center [433, 80] width 26 height 13
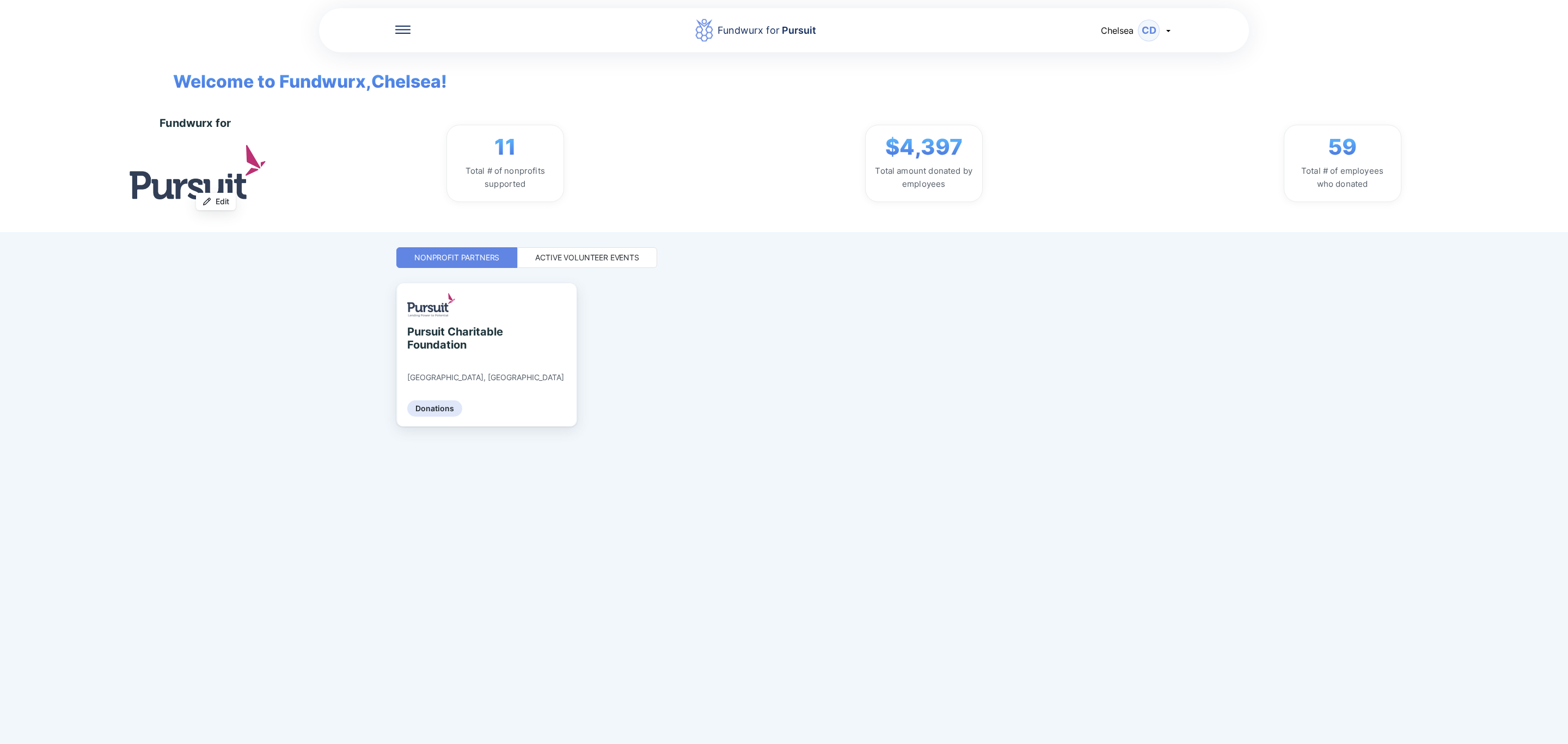
click at [655, 255] on div "Active Volunteer Events" at bounding box center [587, 258] width 140 height 21
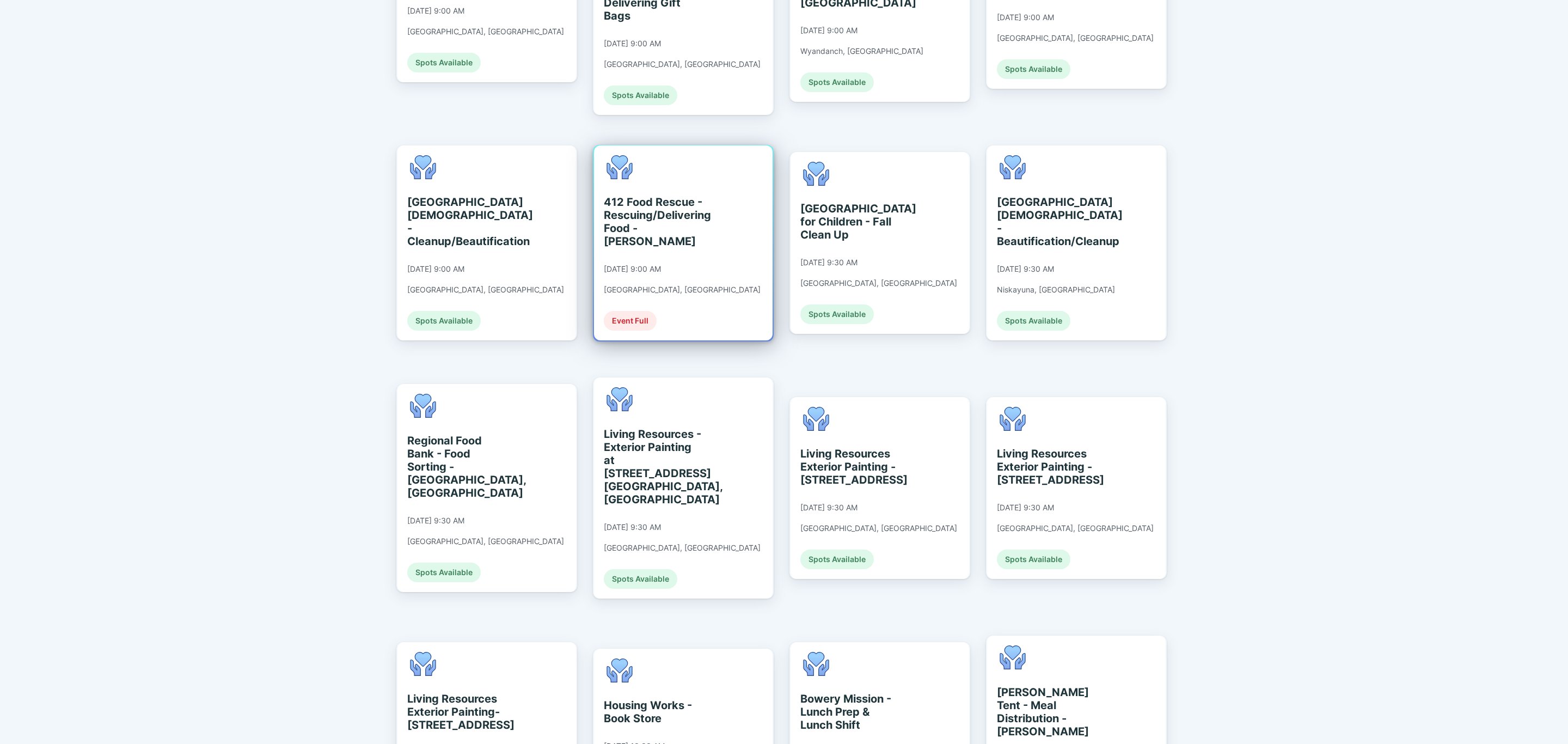
scroll to position [409, 0]
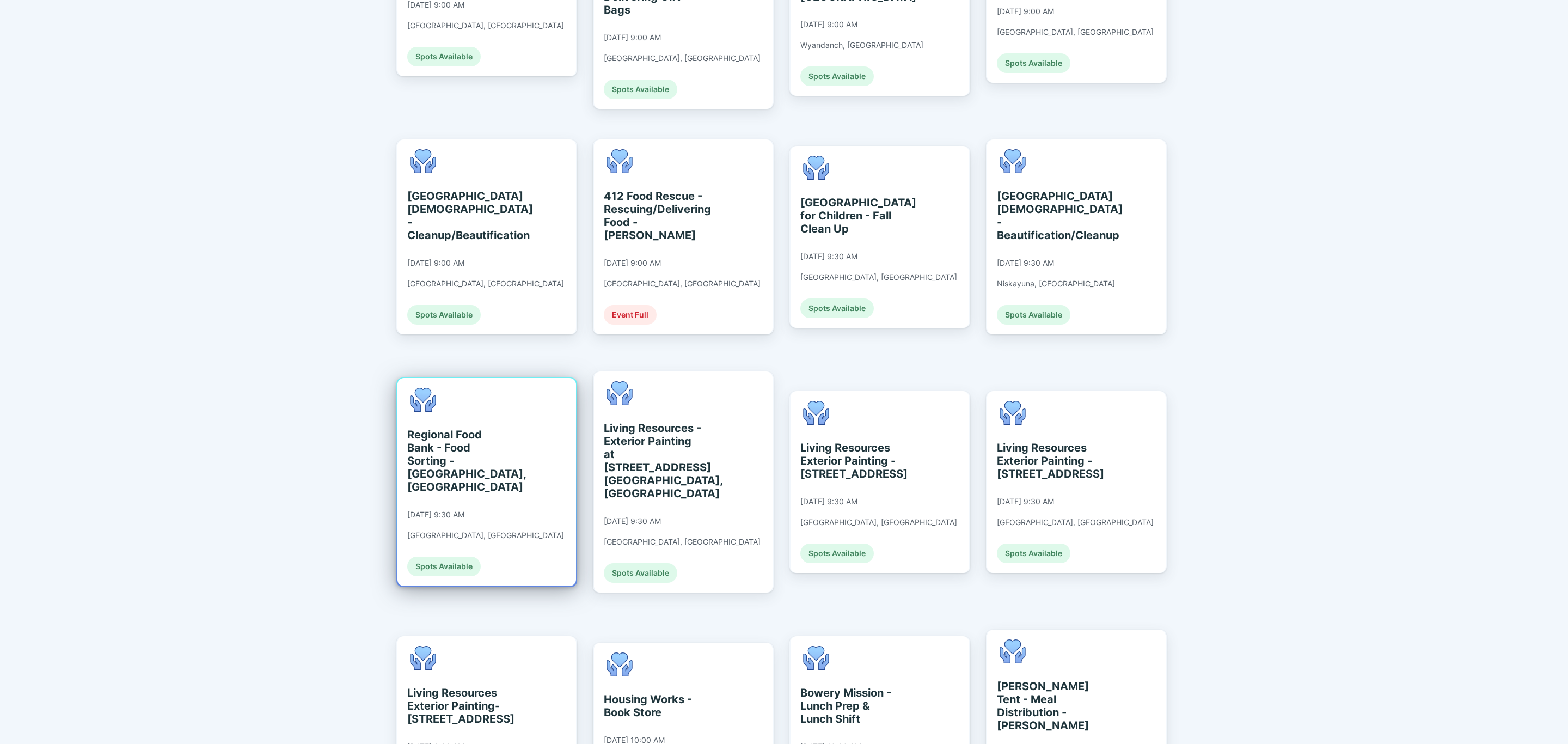
click at [513, 493] on div "Regional Food Bank - Food Sorting - [GEOGRAPHIC_DATA], [GEOGRAPHIC_DATA] [DATE]…" at bounding box center [486, 482] width 178 height 208
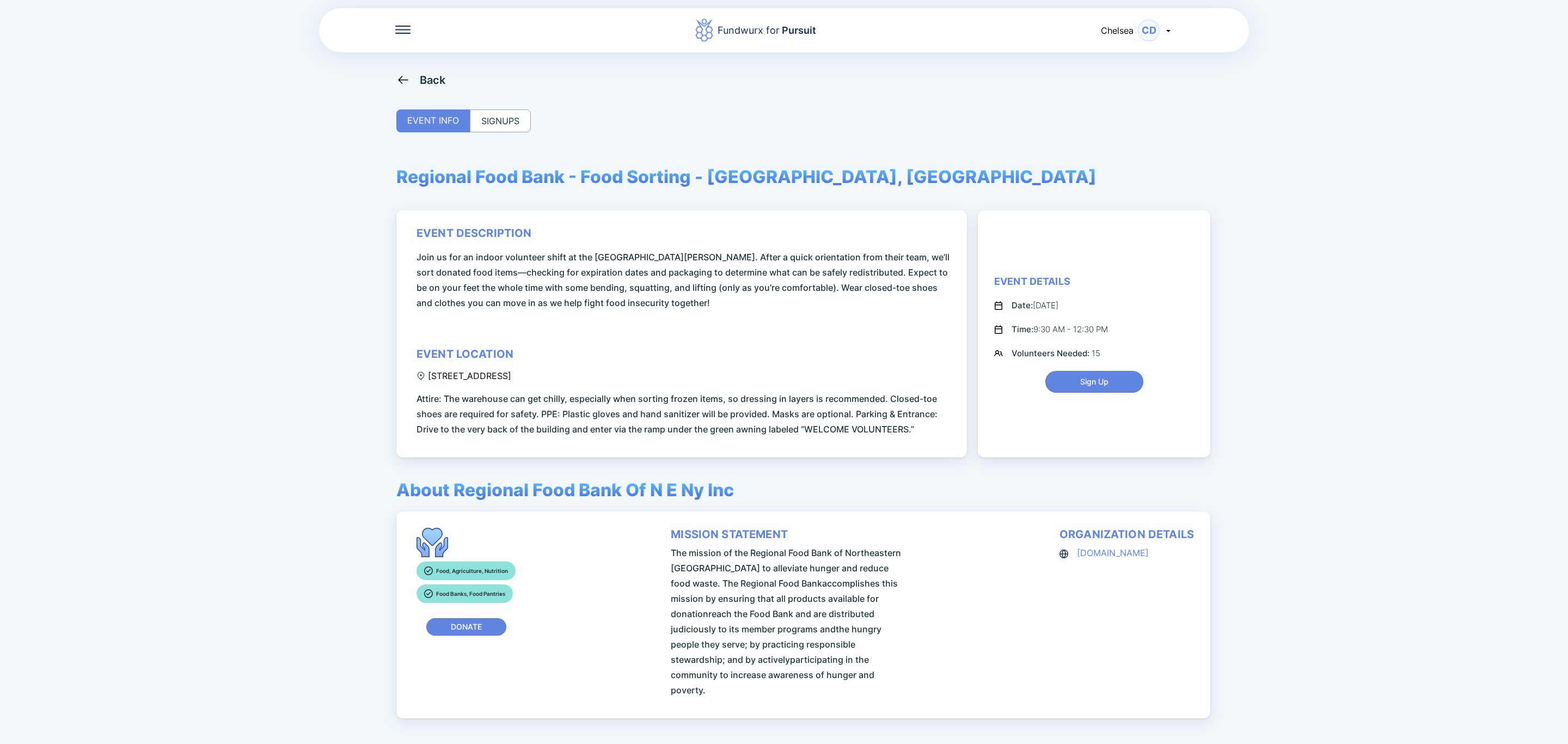
click at [494, 127] on div "SIGNUPS" at bounding box center [500, 121] width 61 height 23
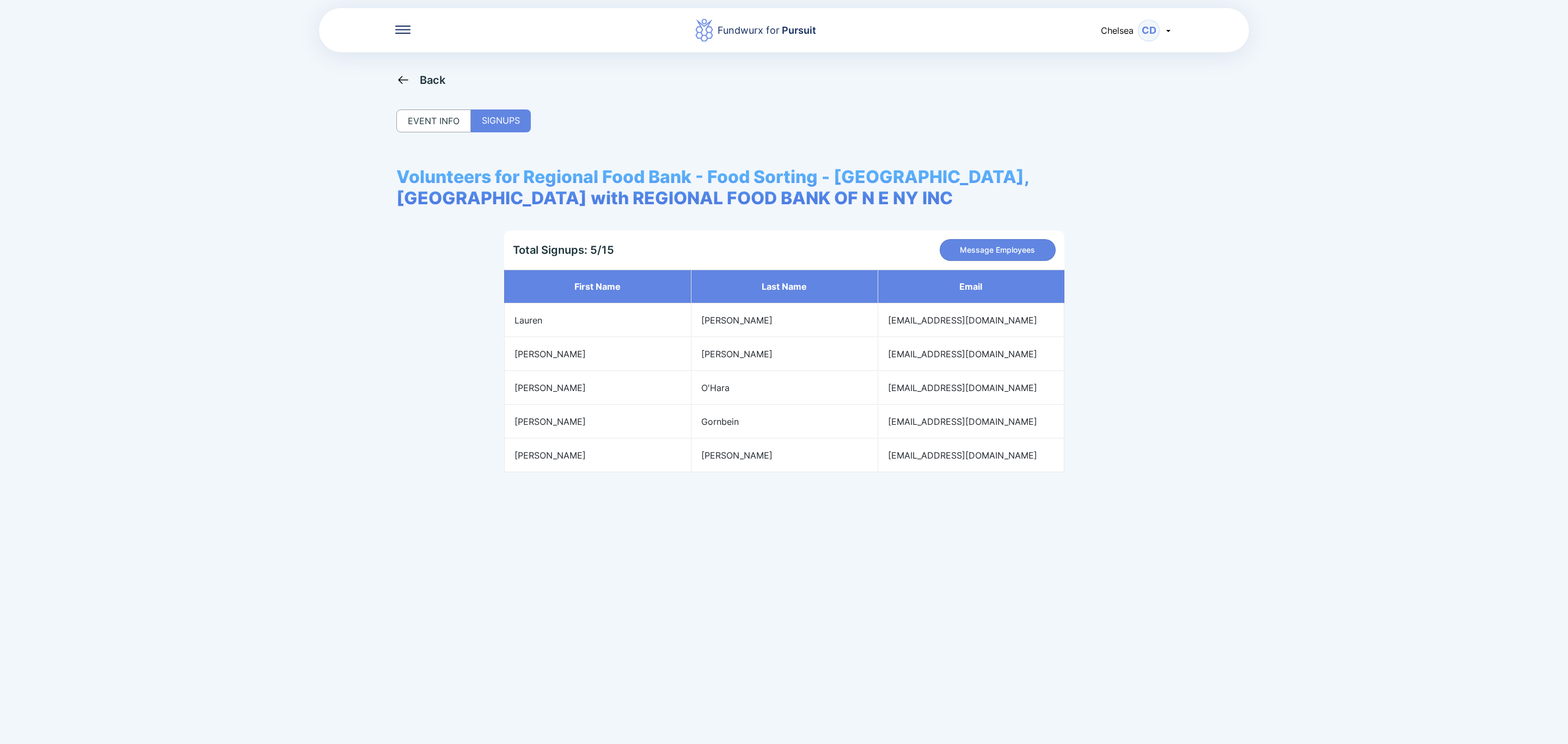
click at [436, 82] on div "Back" at bounding box center [433, 80] width 26 height 13
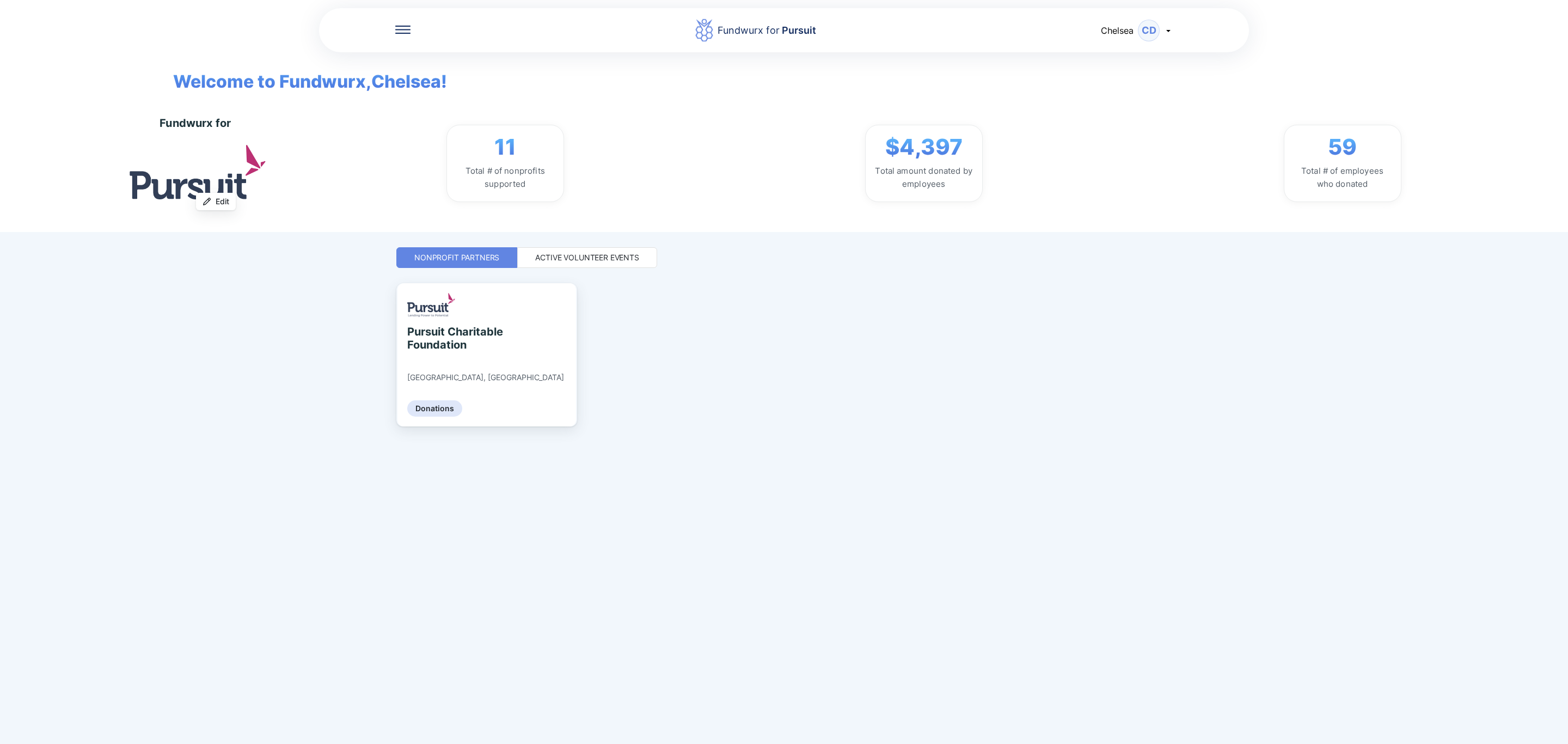
click at [592, 250] on div "Active Volunteer Events" at bounding box center [587, 258] width 140 height 21
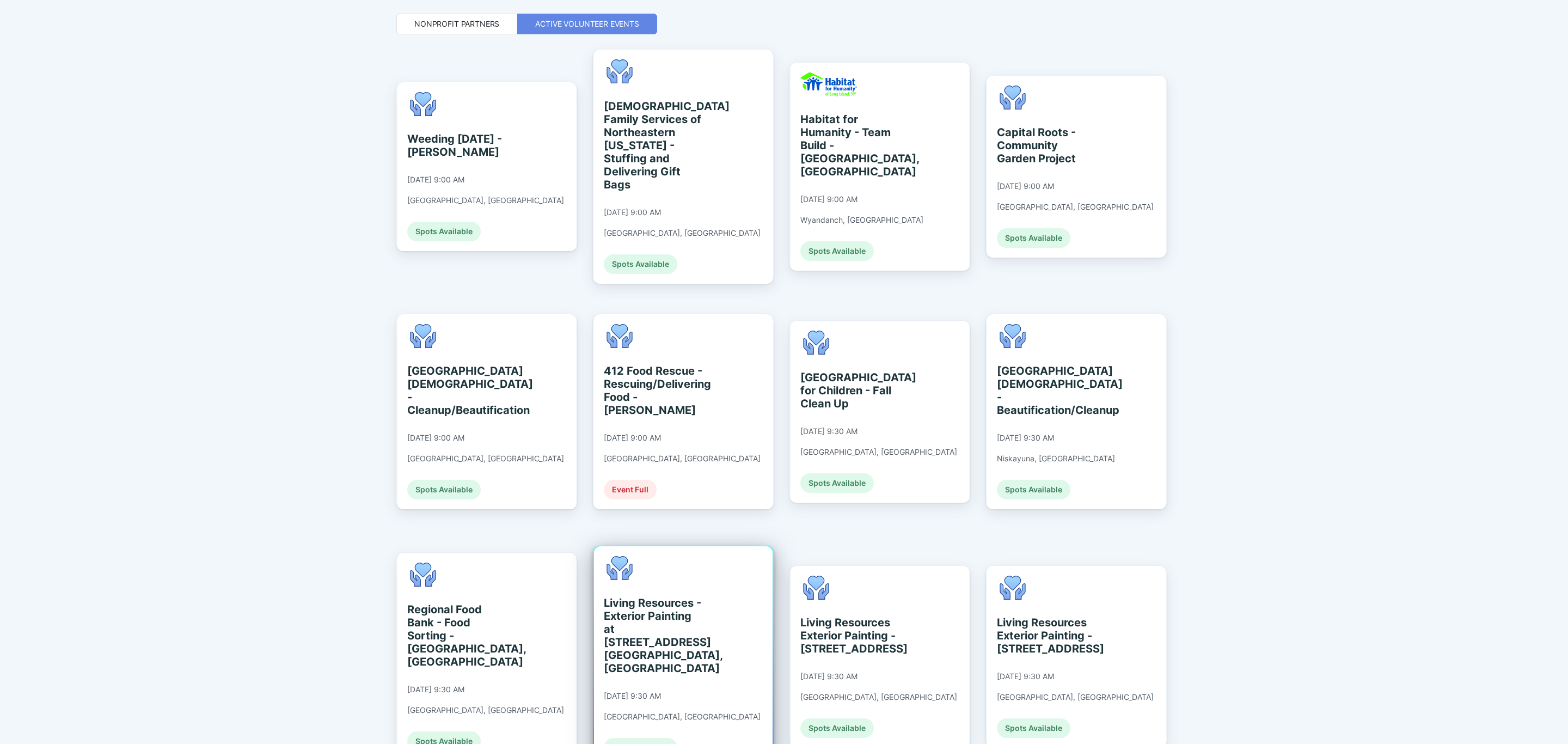
scroll to position [327, 0]
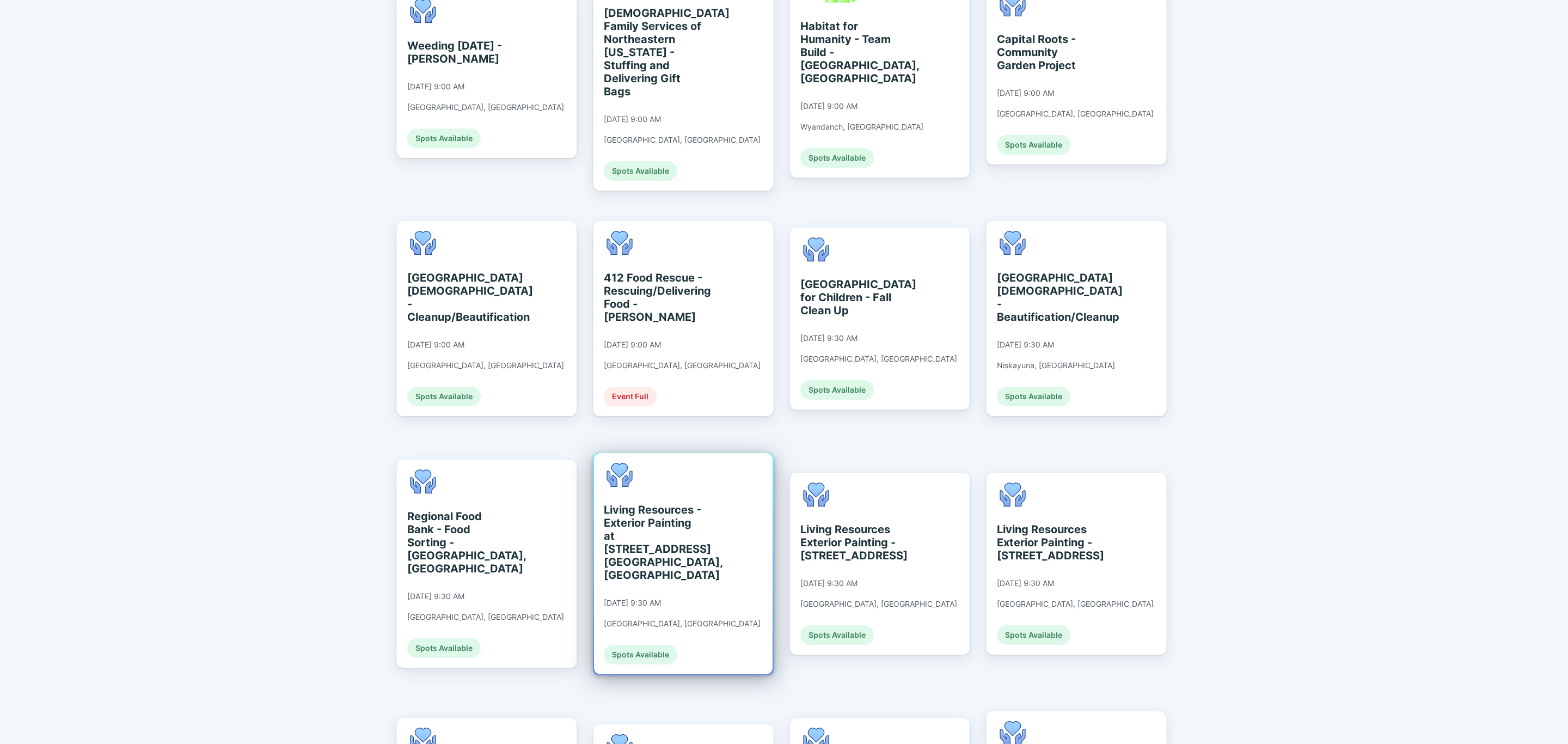
click at [733, 598] on div "Living Resources - Exterior Painting at [STREET_ADDRESS] [GEOGRAPHIC_DATA], [GE…" at bounding box center [683, 563] width 178 height 221
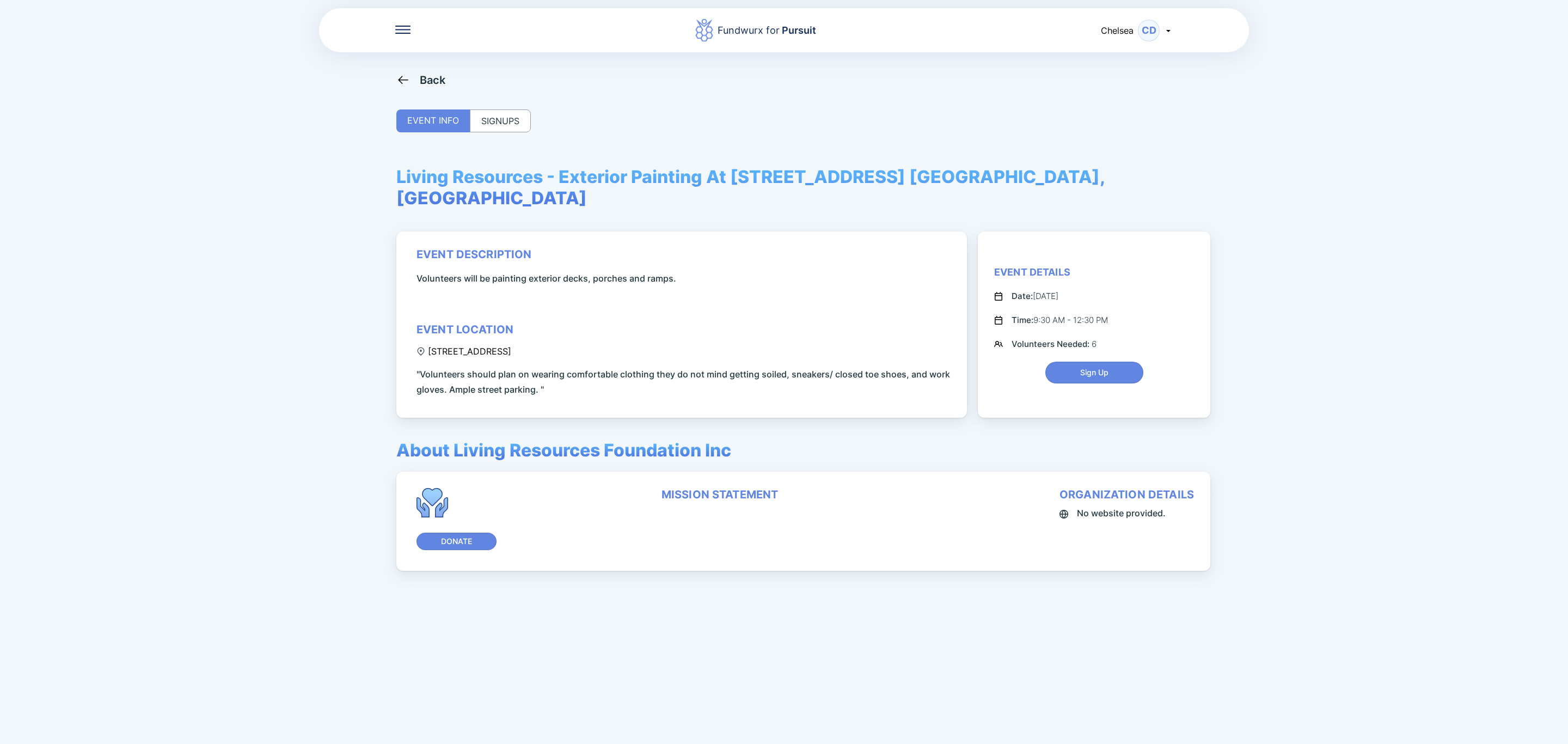
click at [521, 128] on div "SIGNUPS" at bounding box center [500, 121] width 61 height 23
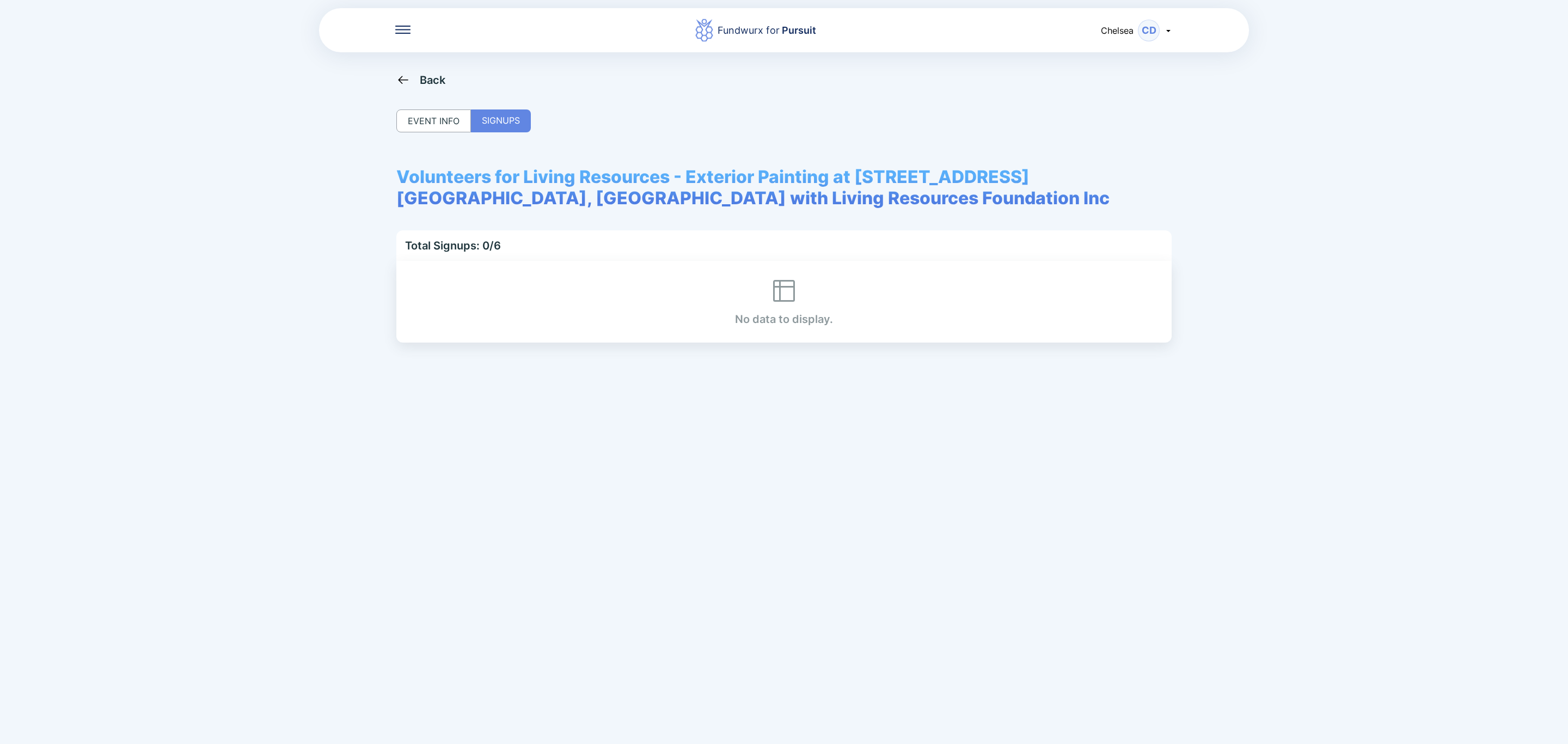
click at [438, 69] on div "Fundwurx for Pursuit Chelsea CD Back EVENT INFO SIGNUPS Volunteers for Living R…" at bounding box center [784, 372] width 1568 height 744
click at [438, 74] on div "Back" at bounding box center [433, 80] width 26 height 13
